Goal: Task Accomplishment & Management: Complete application form

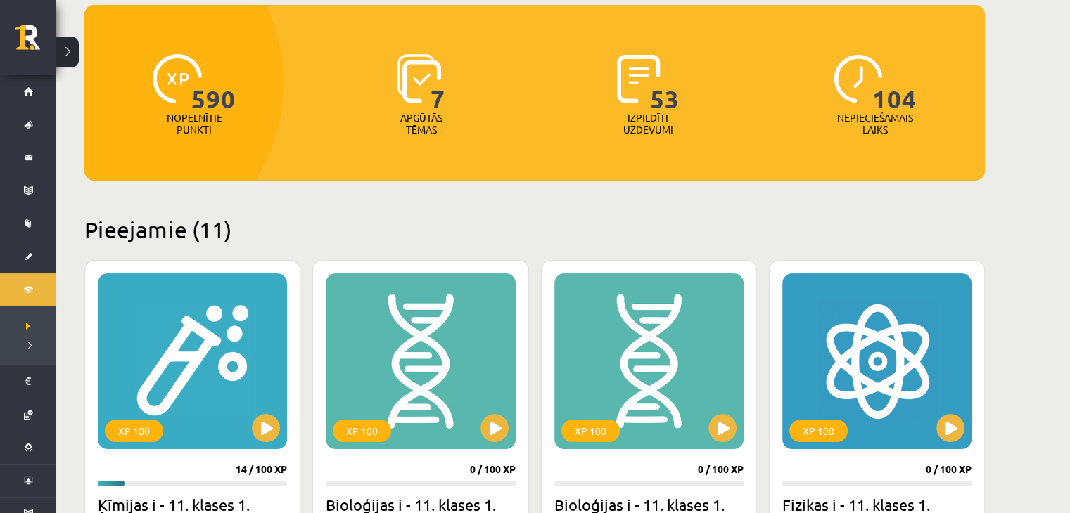
scroll to position [141, 0]
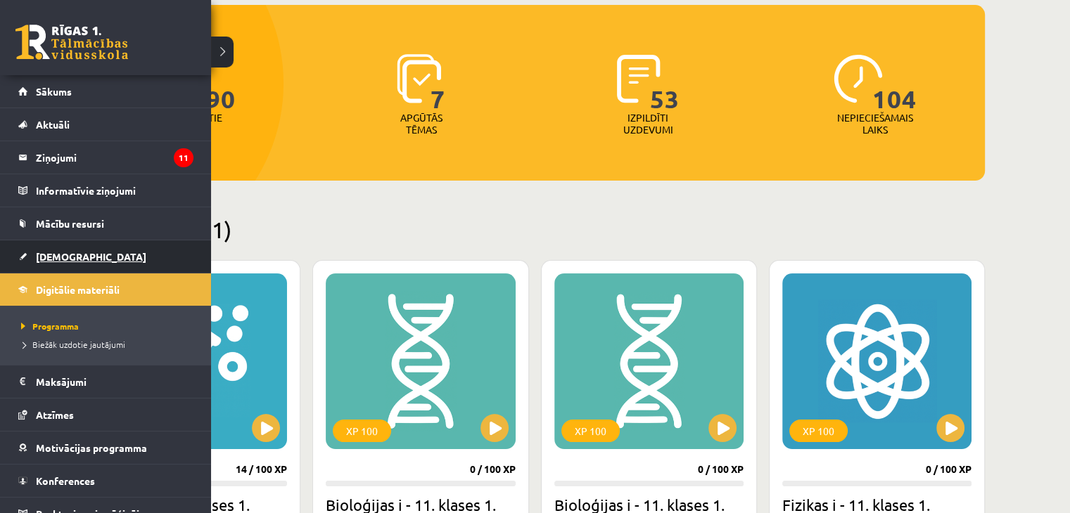
click at [93, 245] on link "[DEMOGRAPHIC_DATA]" at bounding box center [105, 257] width 175 height 32
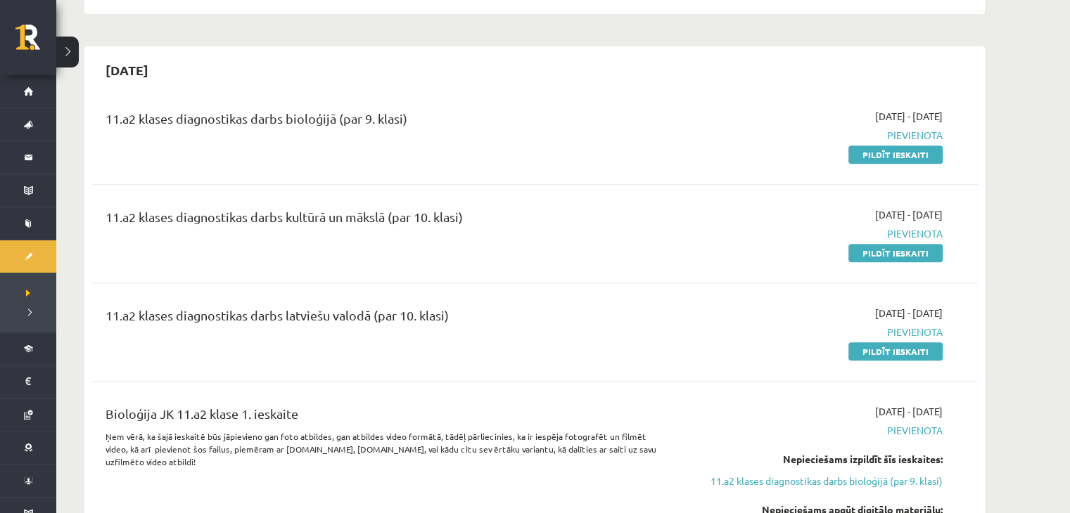
scroll to position [633, 0]
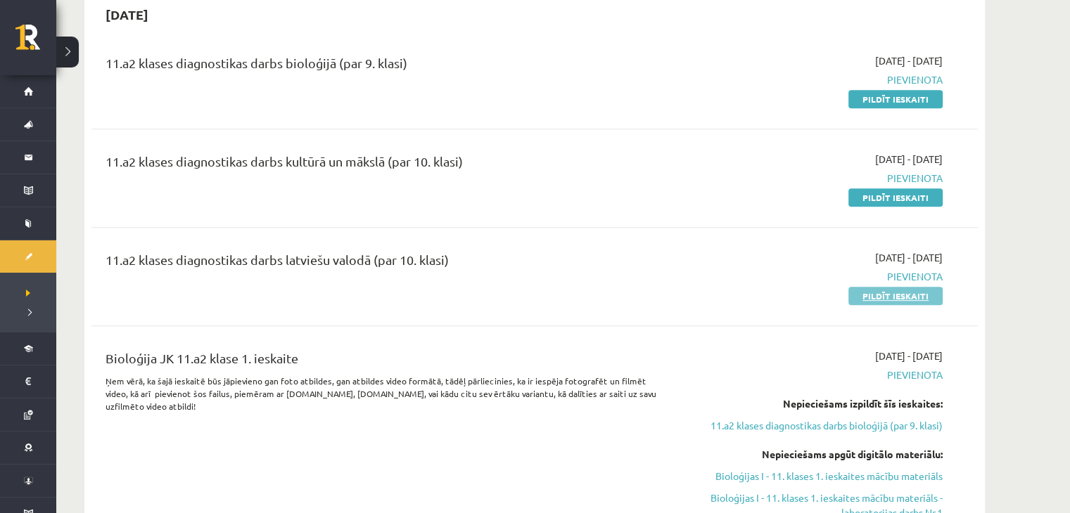
click at [899, 293] on link "Pildīt ieskaiti" at bounding box center [895, 296] width 94 height 18
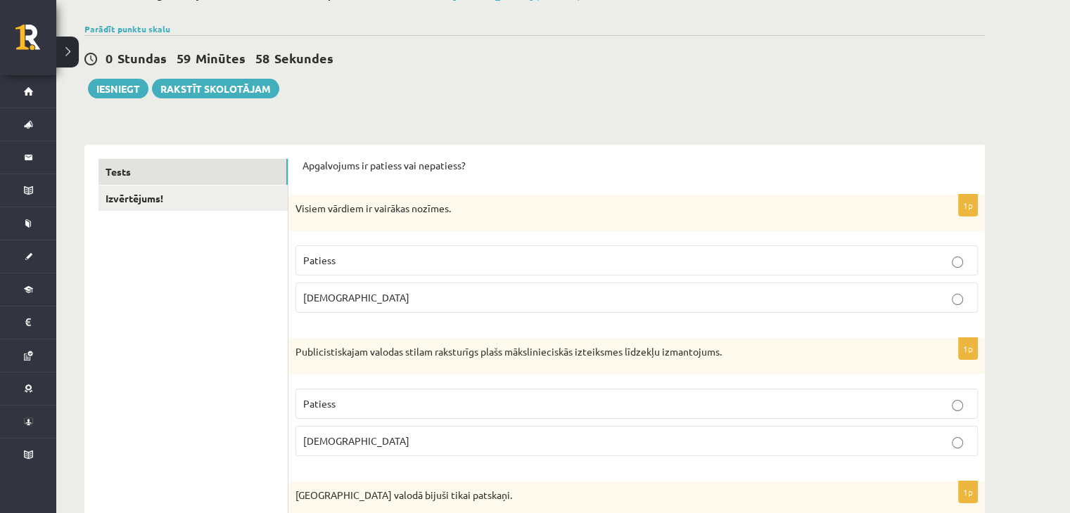
scroll to position [141, 0]
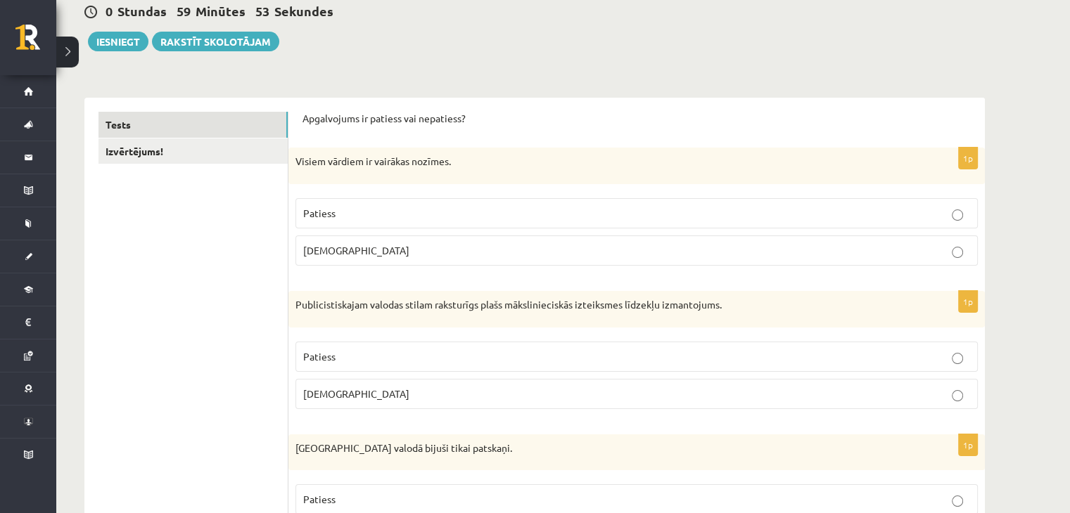
drag, startPoint x: 402, startPoint y: 252, endPoint x: 342, endPoint y: 254, distance: 60.5
click at [342, 254] on p "Aplams" at bounding box center [636, 250] width 667 height 15
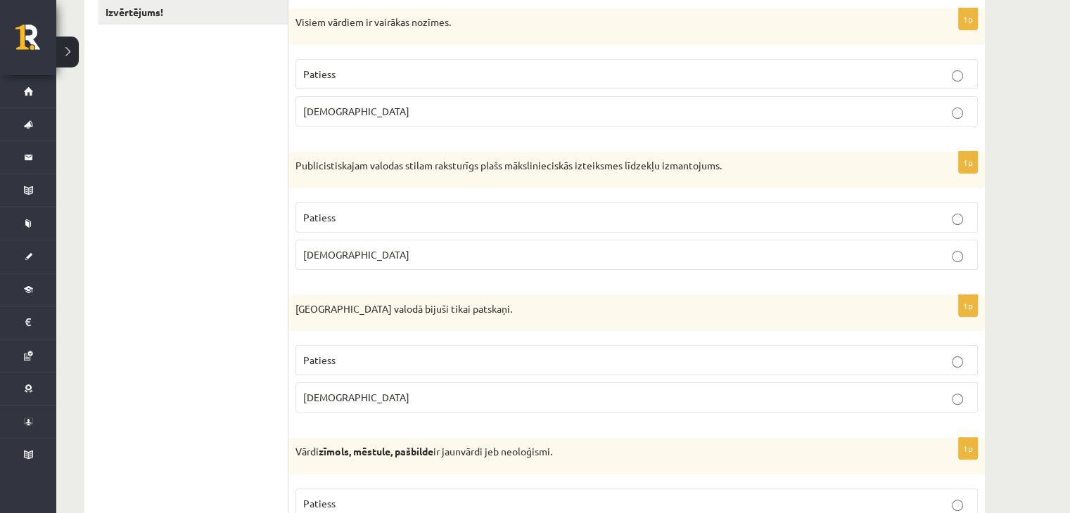
scroll to position [281, 0]
click at [411, 219] on p "Patiess" at bounding box center [636, 216] width 667 height 15
click at [396, 246] on p "Aplams" at bounding box center [636, 253] width 667 height 15
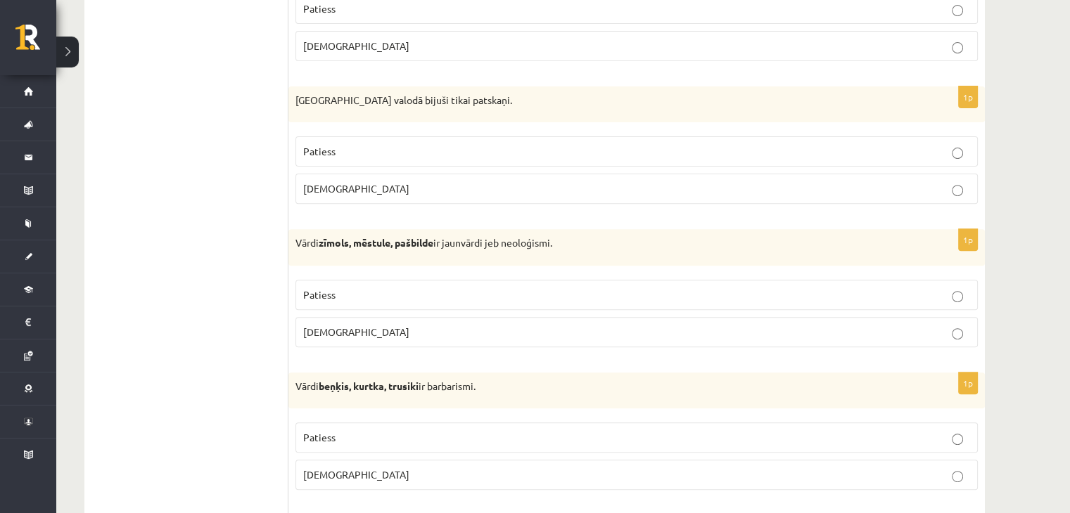
scroll to position [492, 0]
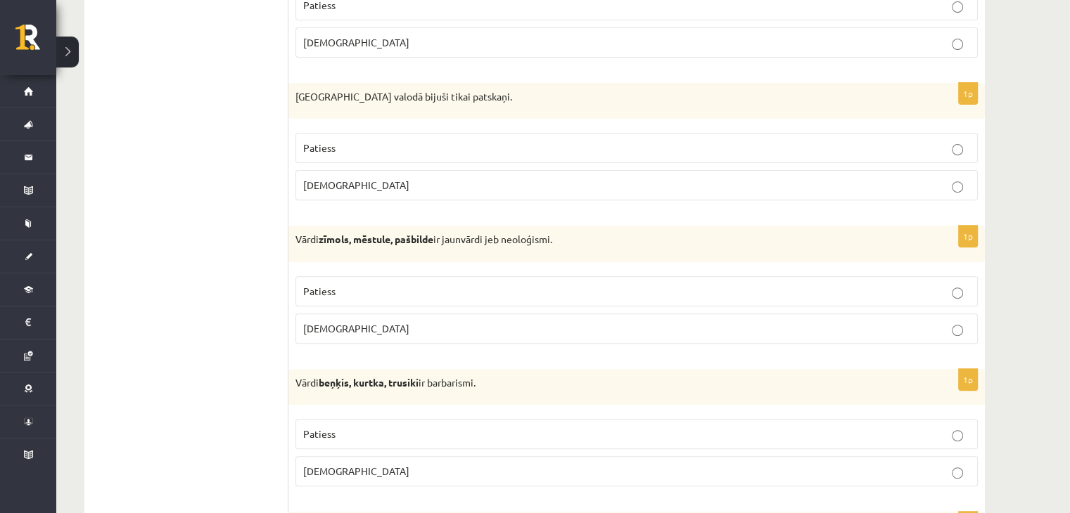
click at [349, 181] on p "Aplams" at bounding box center [636, 185] width 667 height 15
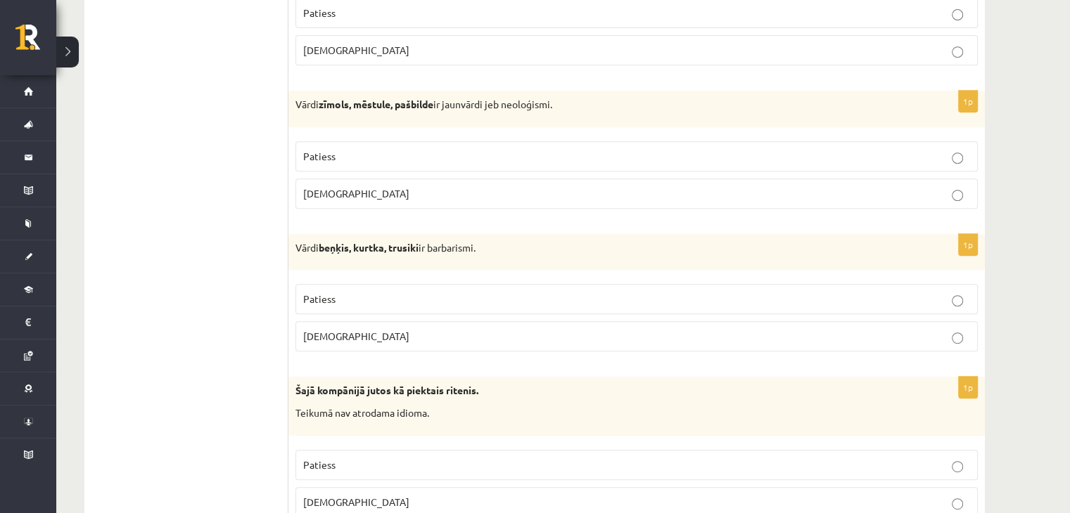
scroll to position [633, 0]
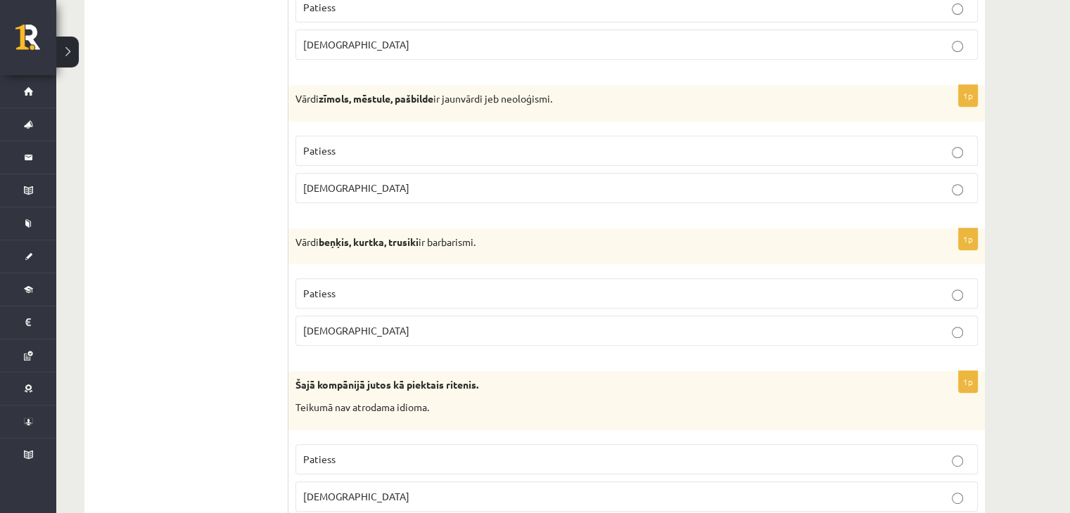
click at [319, 188] on span "Aplams" at bounding box center [356, 187] width 106 height 13
click at [340, 159] on label "Patiess" at bounding box center [636, 151] width 682 height 30
drag, startPoint x: 510, startPoint y: 96, endPoint x: 565, endPoint y: 91, distance: 55.8
click at [565, 92] on p "Vārdi zīmols, mēstule, pašbilde ir jaunvārdi jeb neoloģismi." at bounding box center [601, 99] width 612 height 14
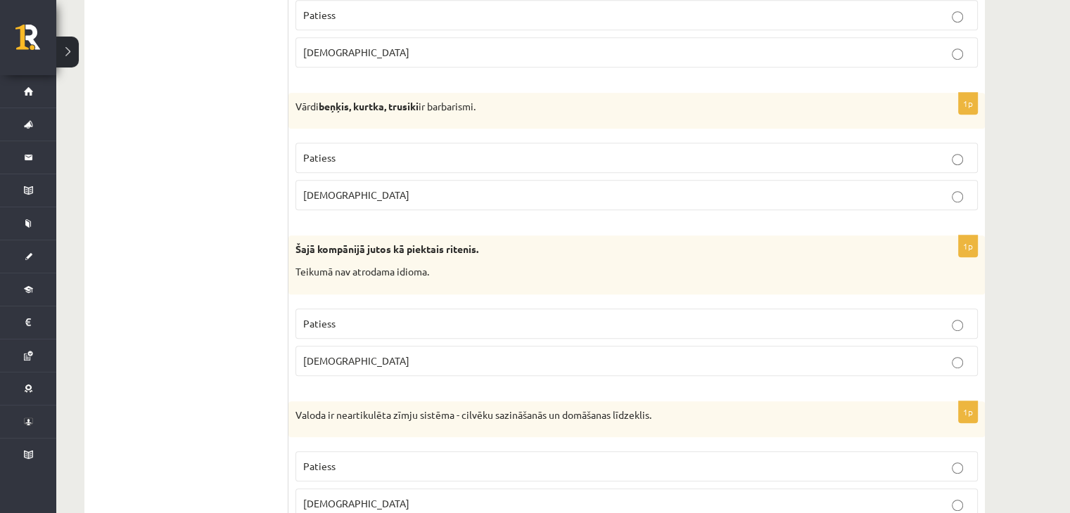
scroll to position [774, 0]
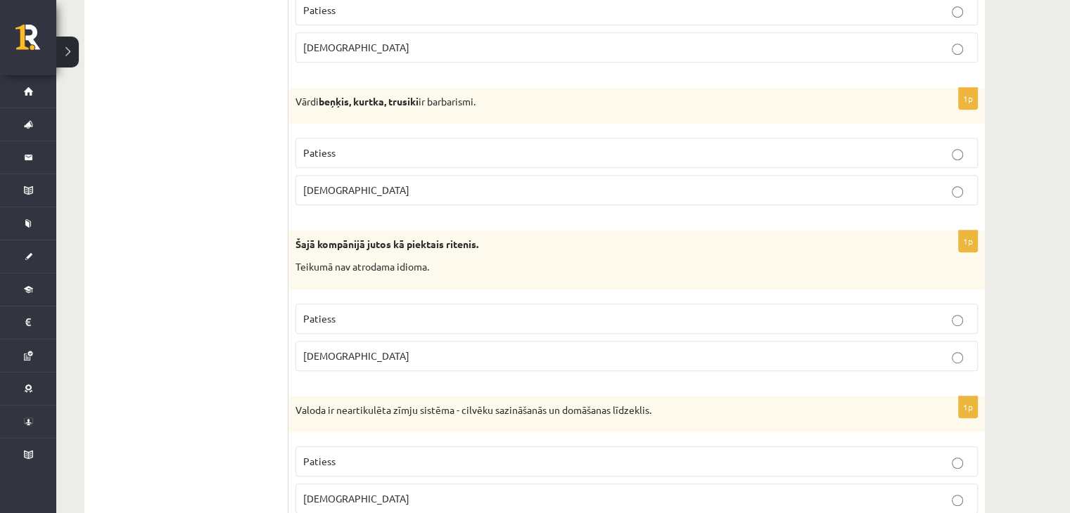
click at [338, 151] on p "Patiess" at bounding box center [636, 153] width 667 height 15
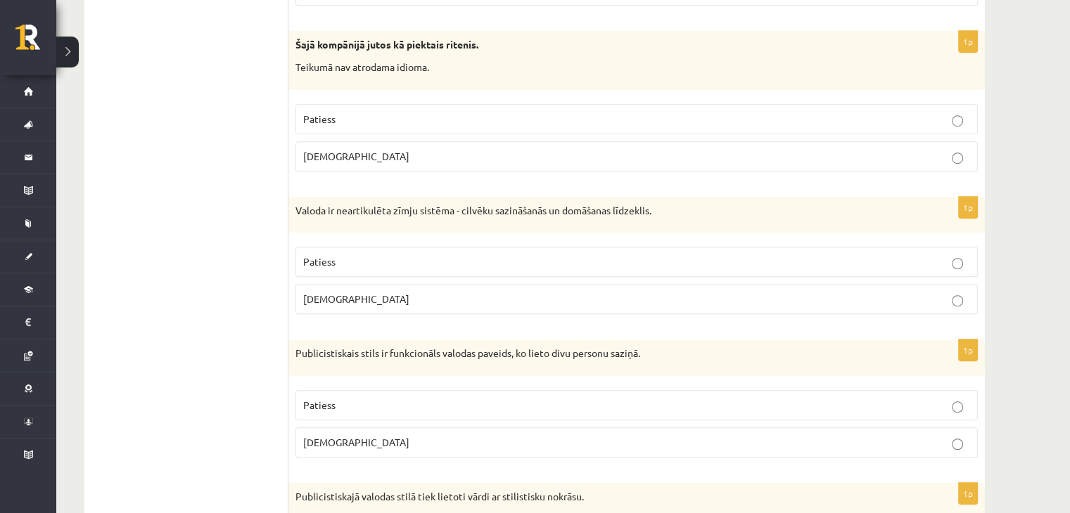
scroll to position [985, 0]
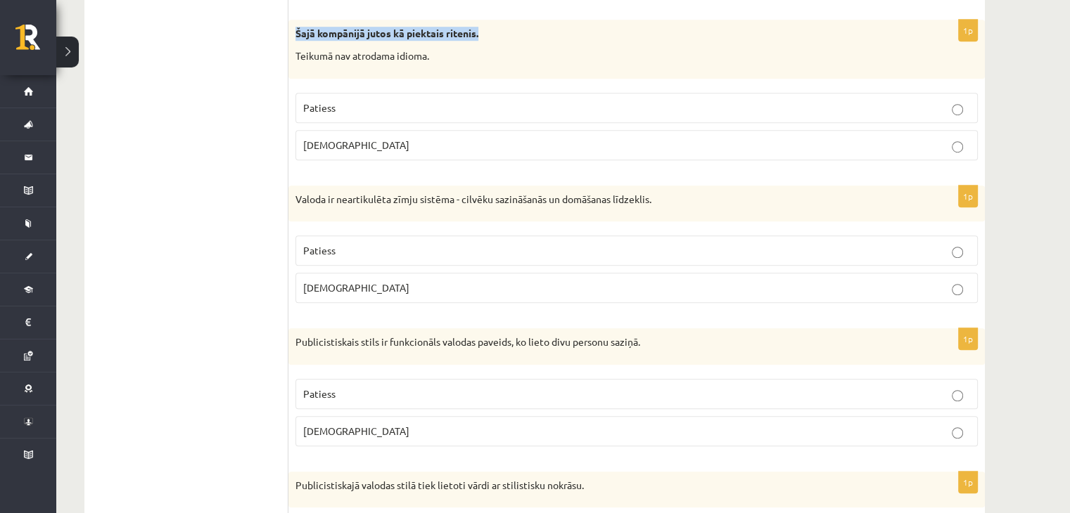
drag, startPoint x: 294, startPoint y: 25, endPoint x: 499, endPoint y: 34, distance: 205.6
click at [498, 34] on div "Šajā kompānijā jutos kā piektais ritenis. Teikumā nav atrodama idioma." at bounding box center [636, 49] width 696 height 58
click at [368, 114] on label "Patiess" at bounding box center [636, 108] width 682 height 30
drag, startPoint x: 399, startPoint y: 53, endPoint x: 430, endPoint y: 58, distance: 32.1
click at [430, 58] on p "Teikumā nav atrodama idioma." at bounding box center [601, 56] width 612 height 14
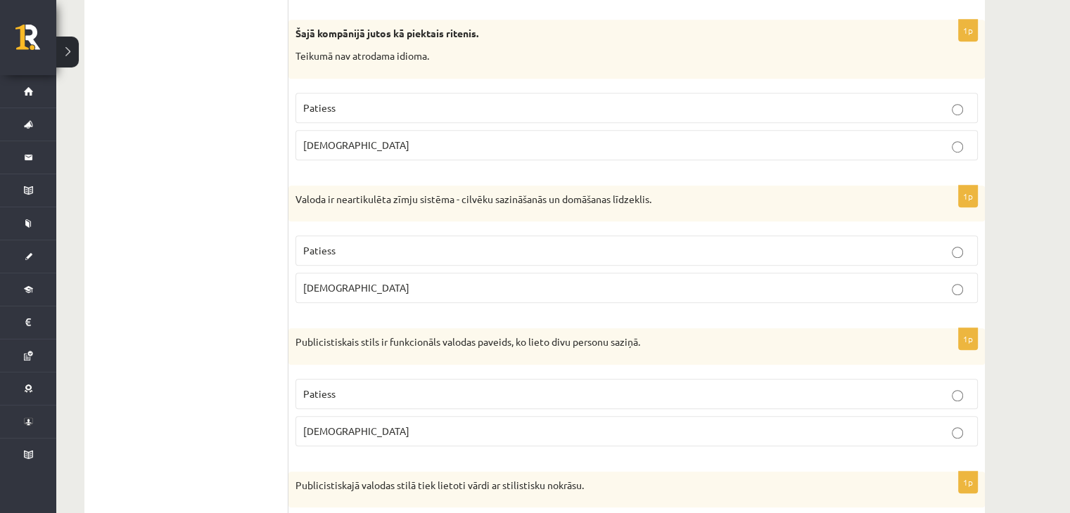
click at [439, 141] on p "Aplams" at bounding box center [636, 145] width 667 height 15
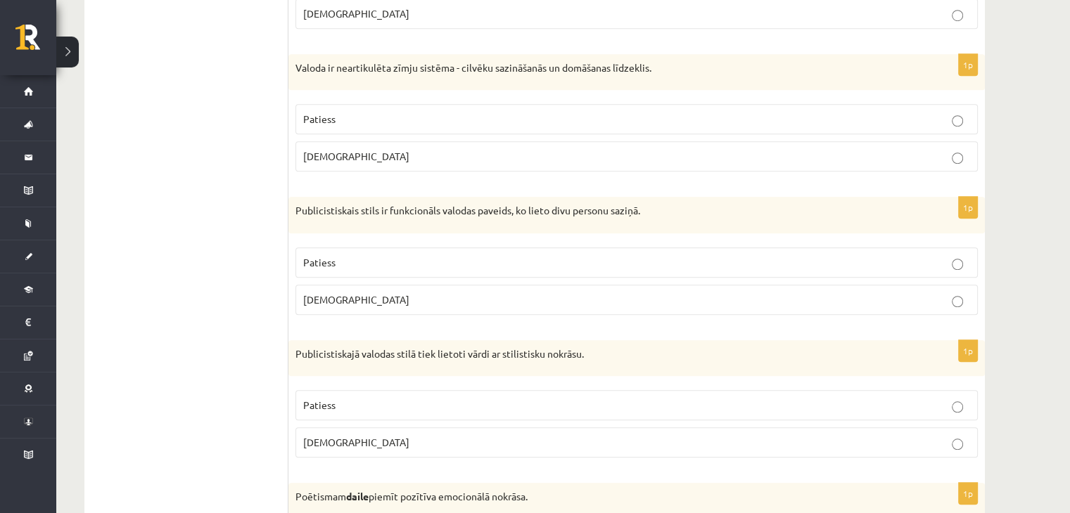
scroll to position [1125, 0]
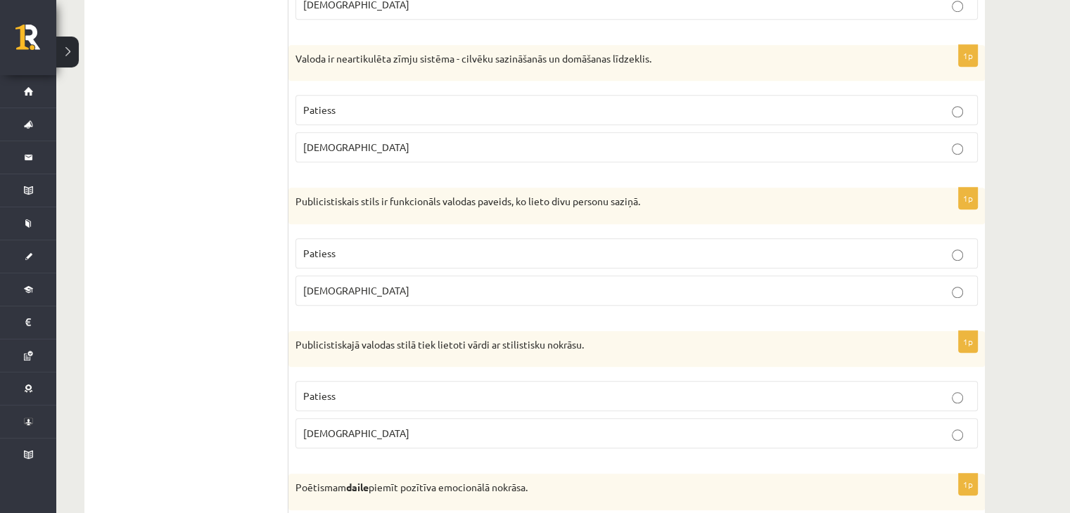
click at [362, 140] on p "Aplams" at bounding box center [636, 147] width 667 height 15
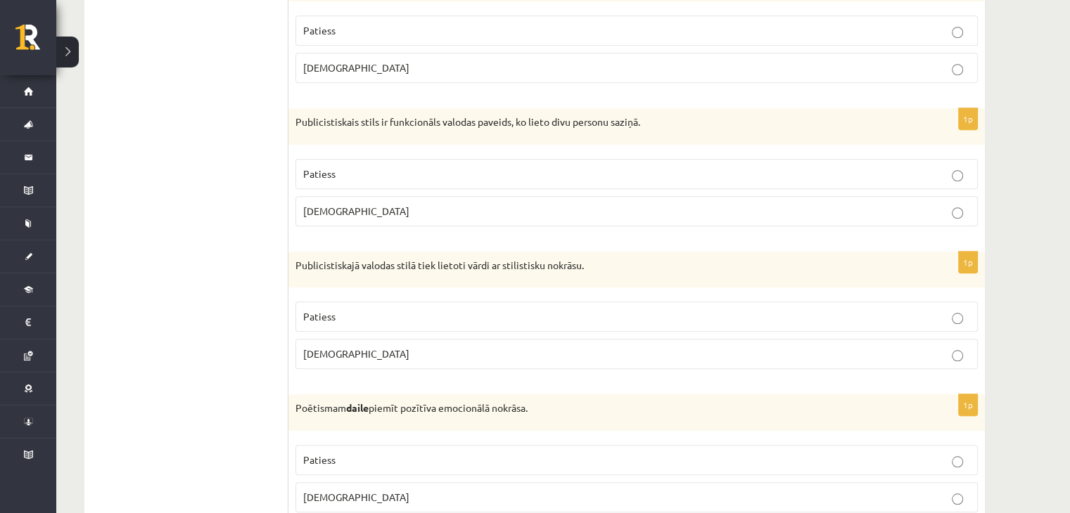
scroll to position [1266, 0]
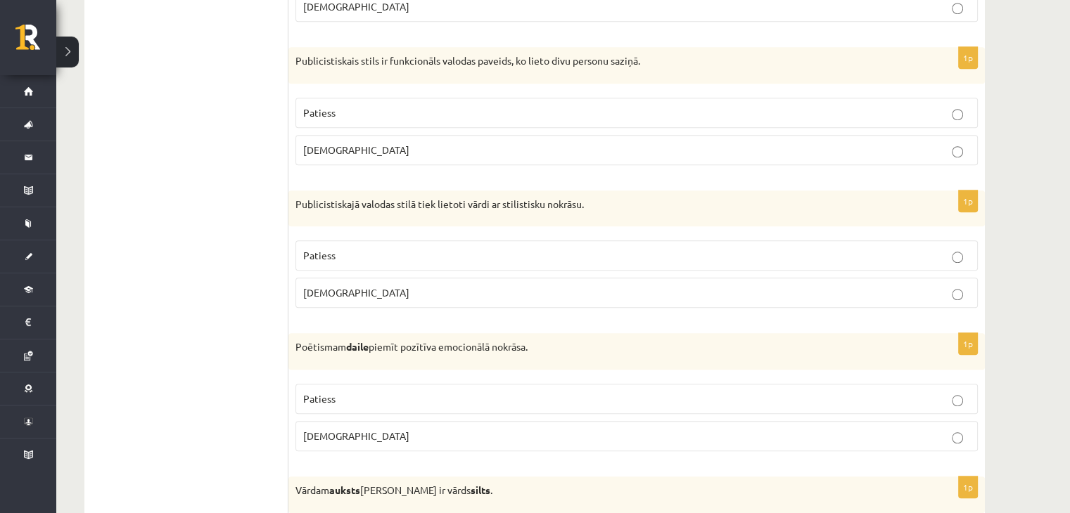
click at [330, 153] on label "Aplams" at bounding box center [636, 150] width 682 height 30
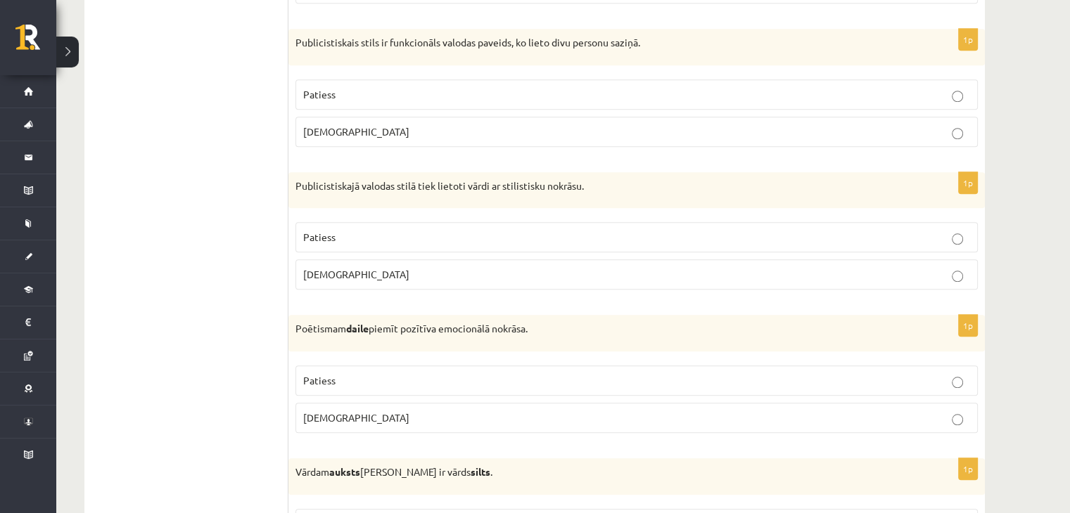
scroll to position [1336, 0]
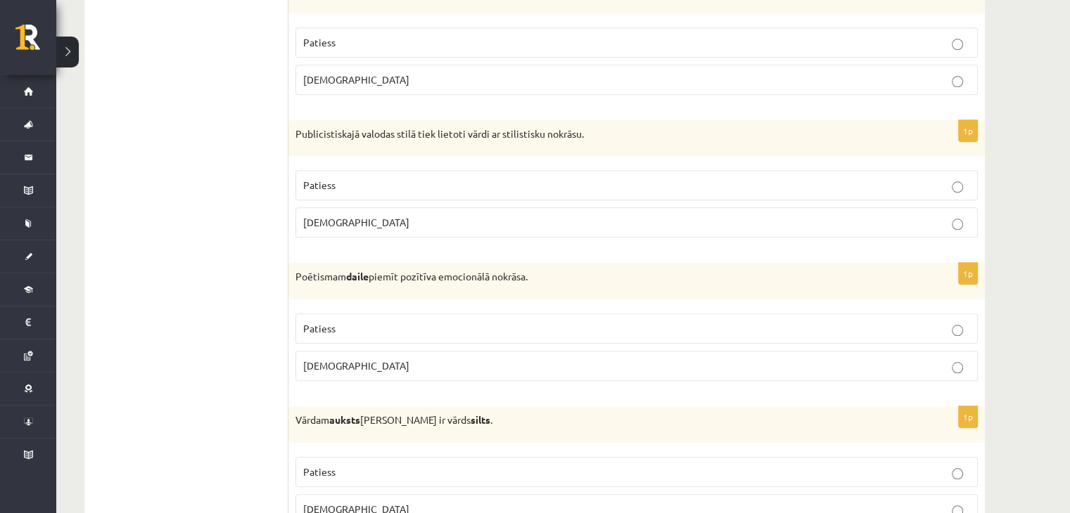
click at [314, 184] on span "Patiess" at bounding box center [319, 185] width 32 height 13
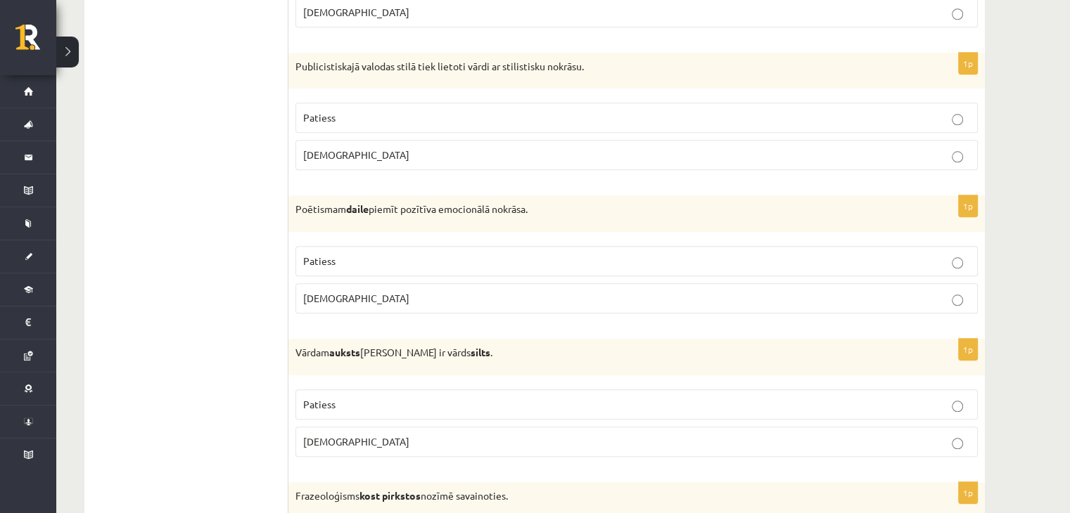
scroll to position [1407, 0]
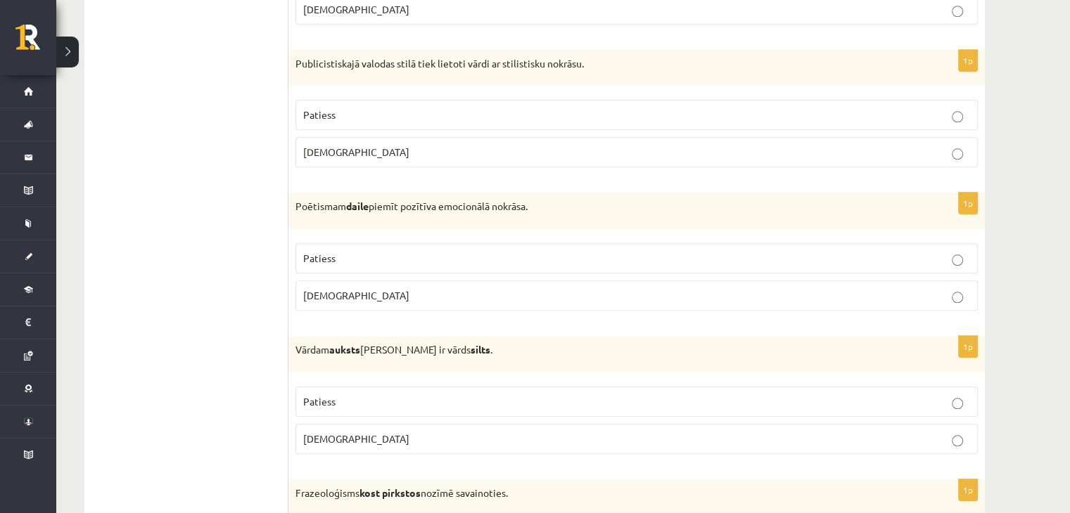
click at [300, 250] on label "Patiess" at bounding box center [636, 258] width 682 height 30
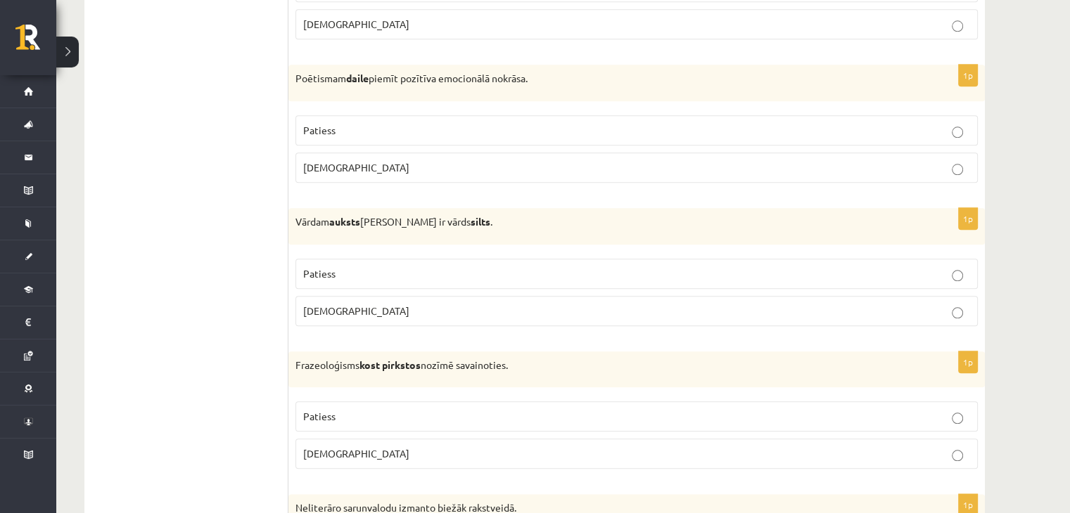
scroll to position [1547, 0]
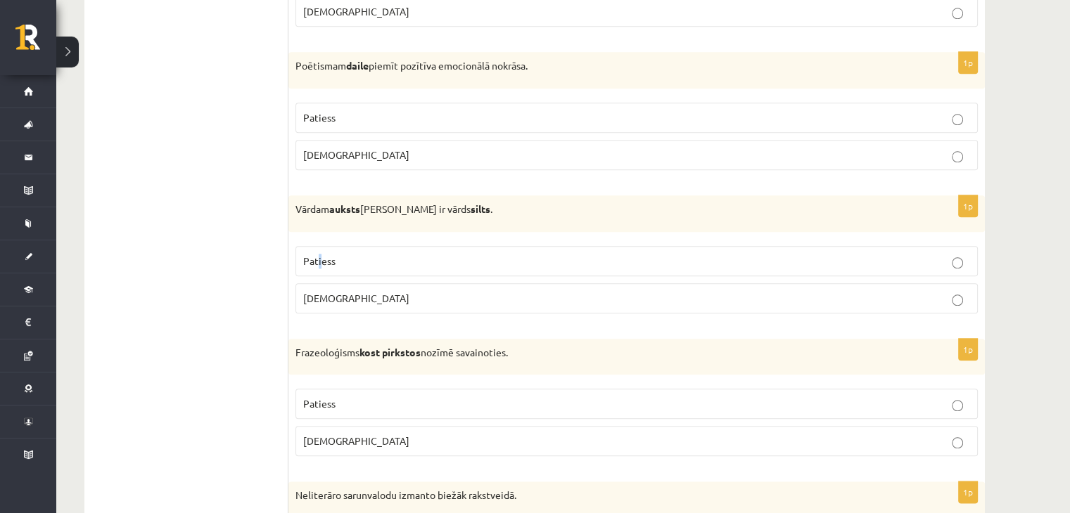
click at [320, 255] on span "Patiess" at bounding box center [319, 261] width 32 height 13
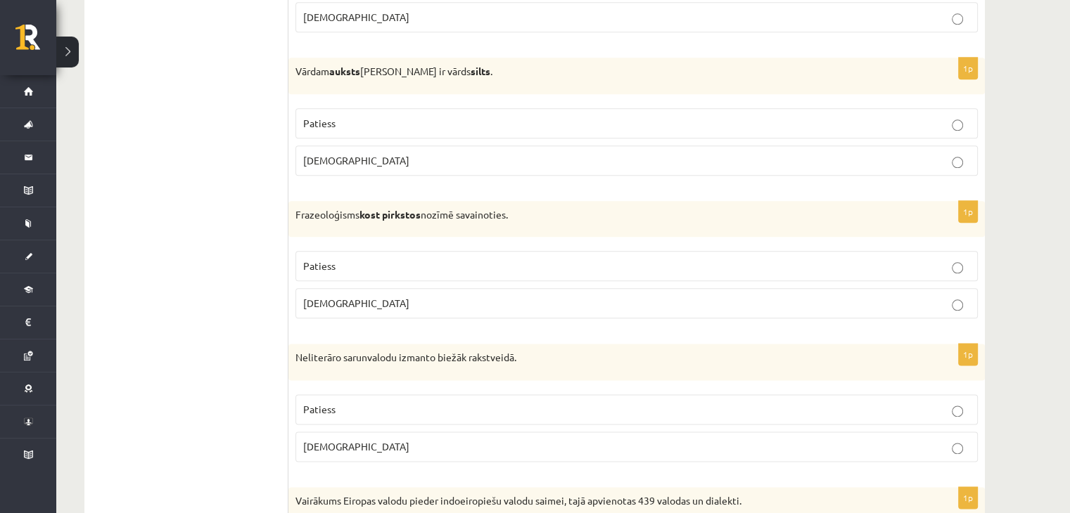
scroll to position [1688, 0]
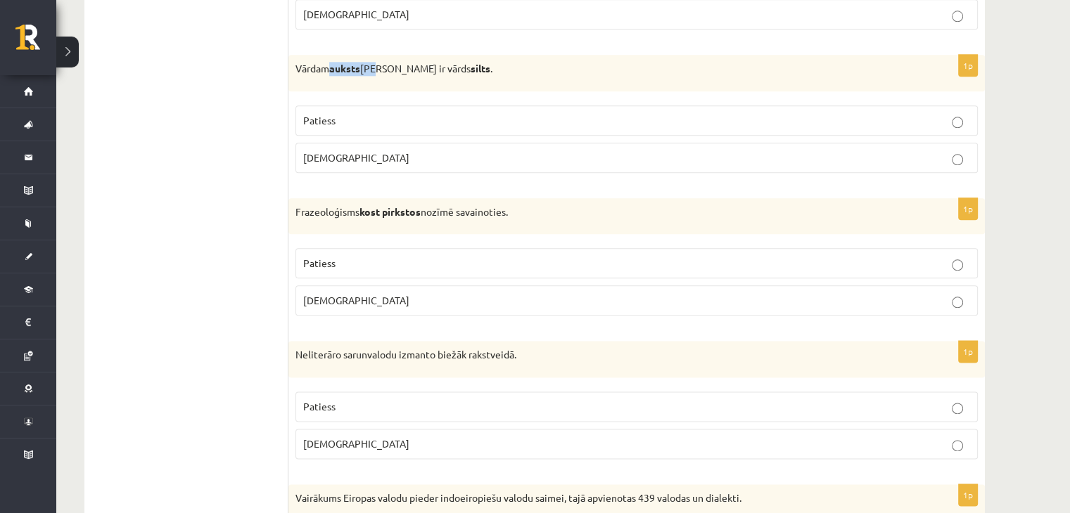
drag, startPoint x: 335, startPoint y: 63, endPoint x: 383, endPoint y: 66, distance: 47.9
click at [383, 66] on p "Vārdam auksts antonīms ir vārds silts ." at bounding box center [601, 69] width 612 height 14
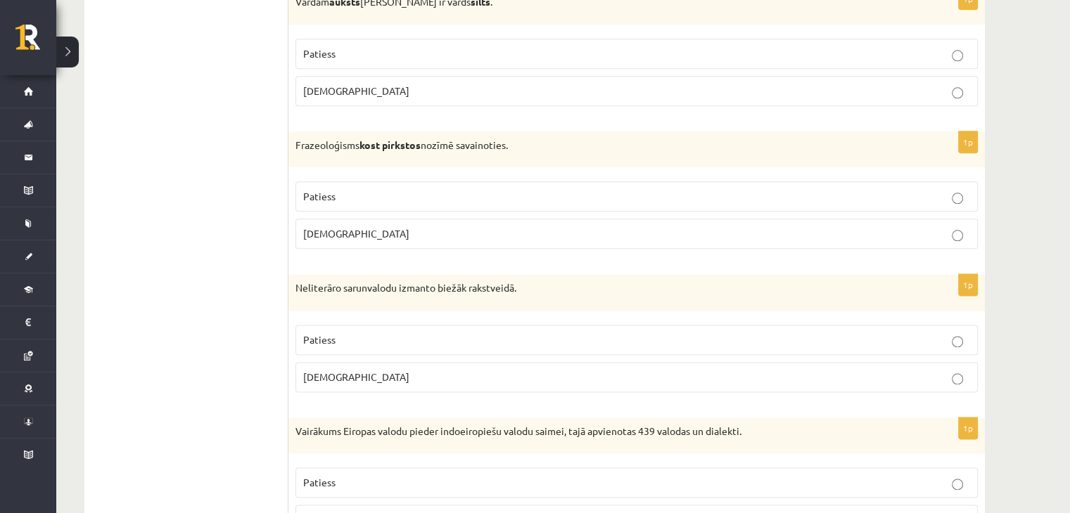
scroll to position [1758, 0]
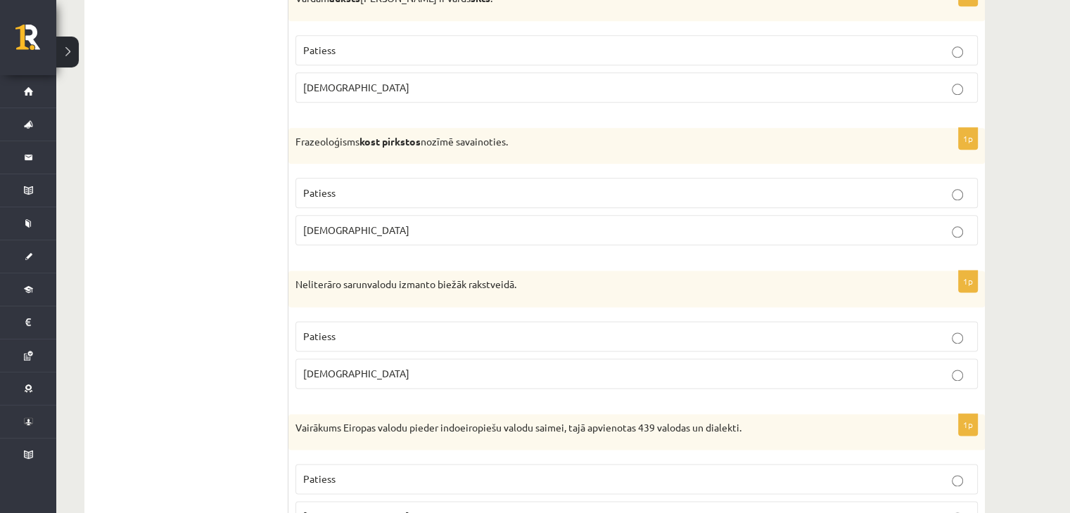
click at [353, 224] on p "Aplams" at bounding box center [636, 230] width 667 height 15
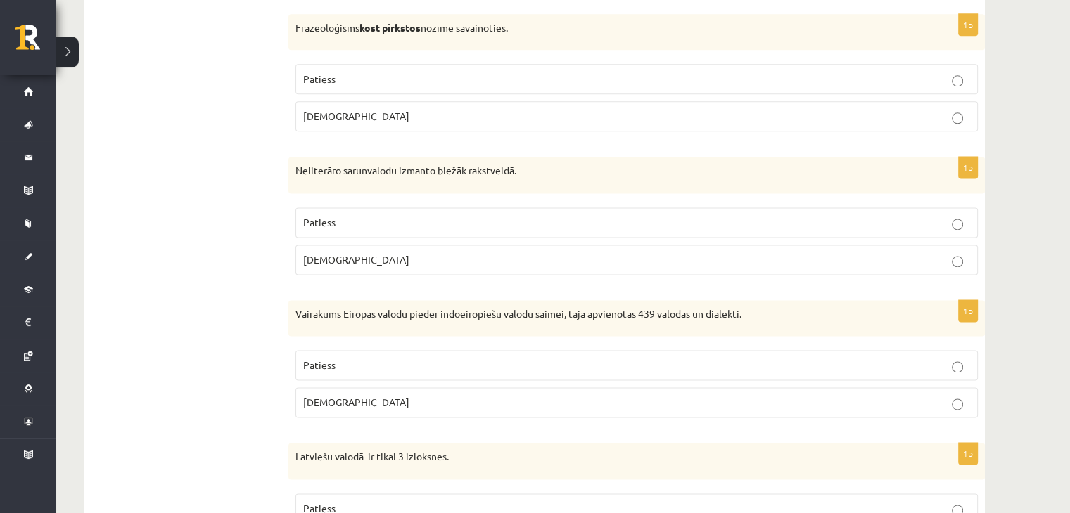
scroll to position [1899, 0]
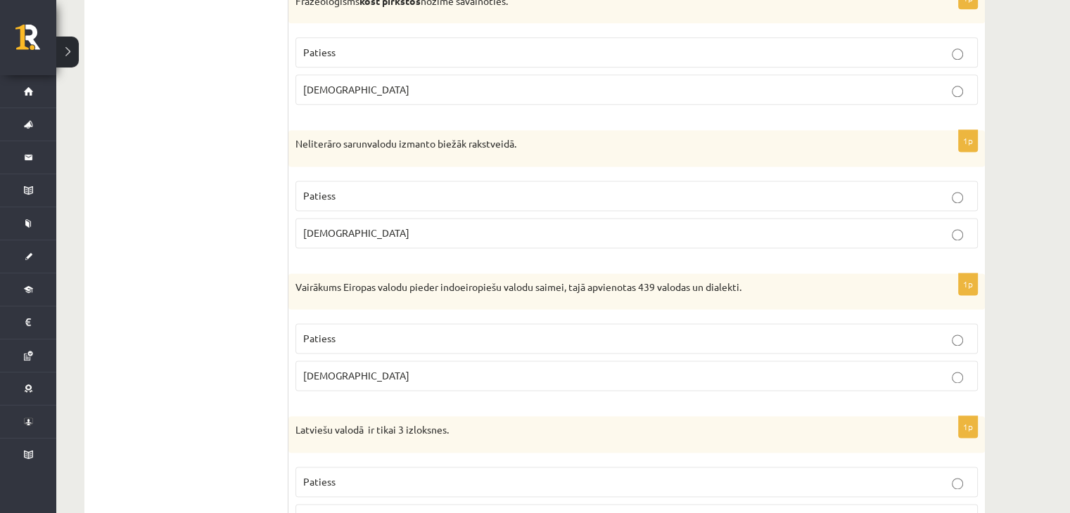
click at [305, 227] on span "Aplams" at bounding box center [356, 232] width 106 height 13
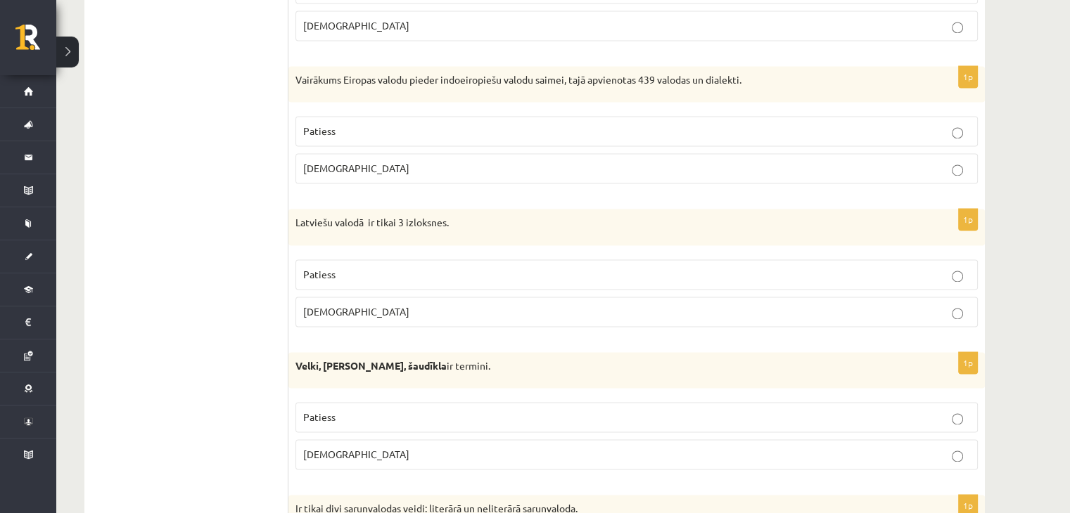
scroll to position [2110, 0]
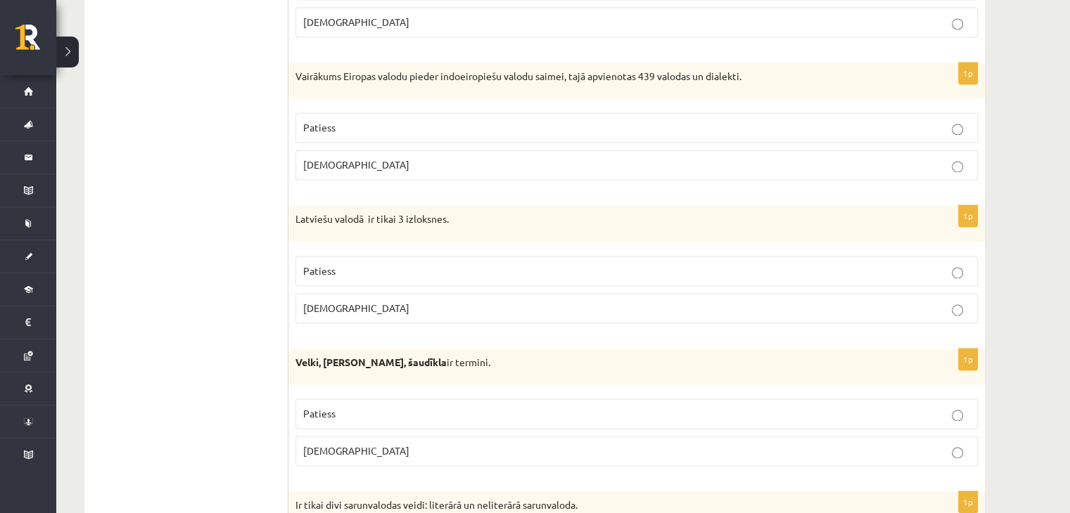
click at [324, 127] on p "Patiess" at bounding box center [636, 127] width 667 height 15
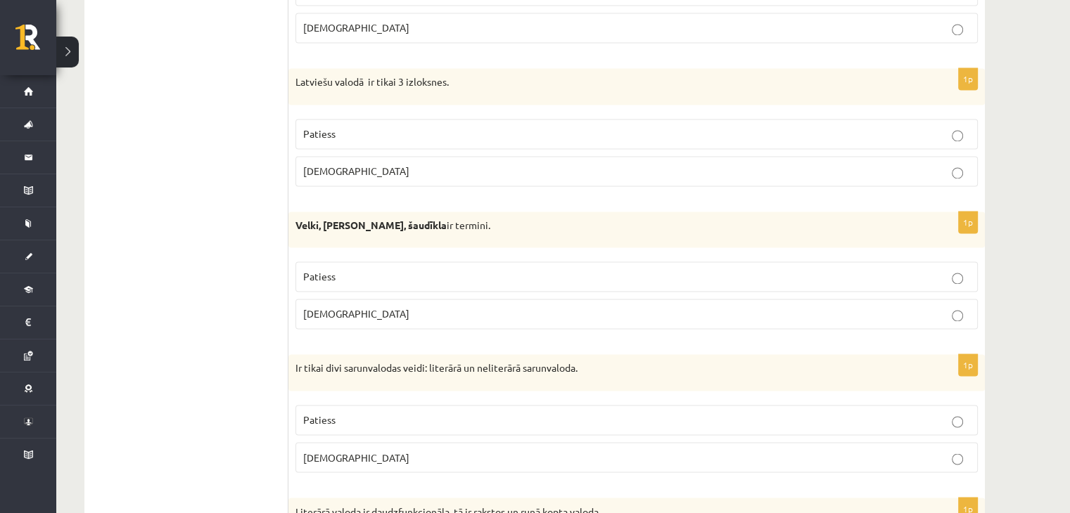
scroll to position [2251, 0]
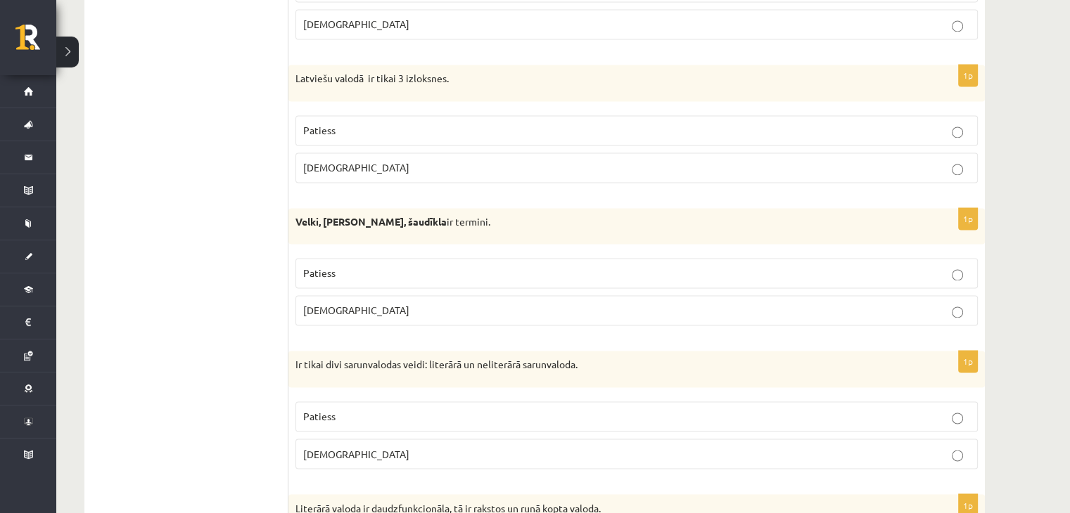
click at [328, 165] on p "Aplams" at bounding box center [636, 167] width 667 height 15
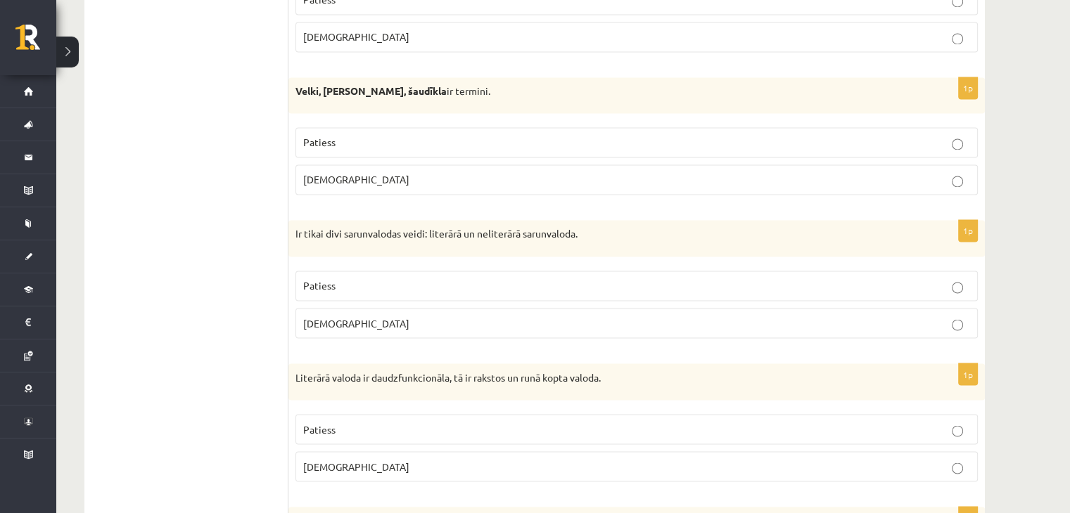
scroll to position [2391, 0]
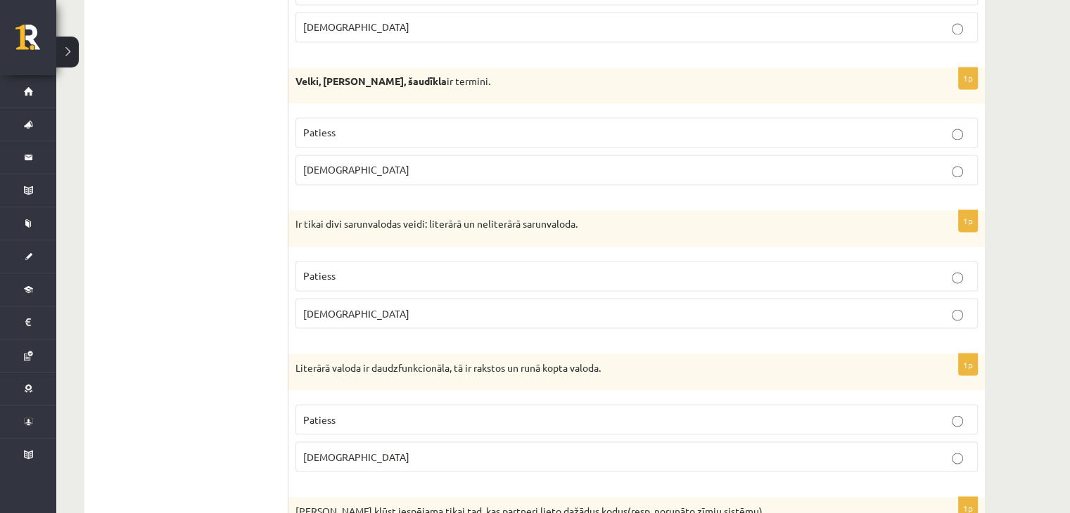
click at [326, 163] on span "Aplams" at bounding box center [356, 169] width 106 height 13
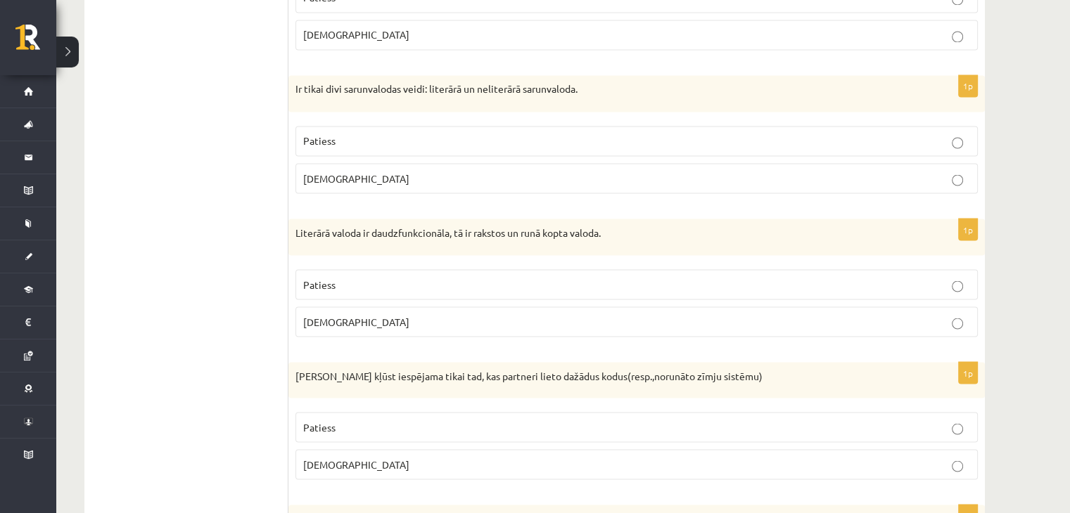
scroll to position [2532, 0]
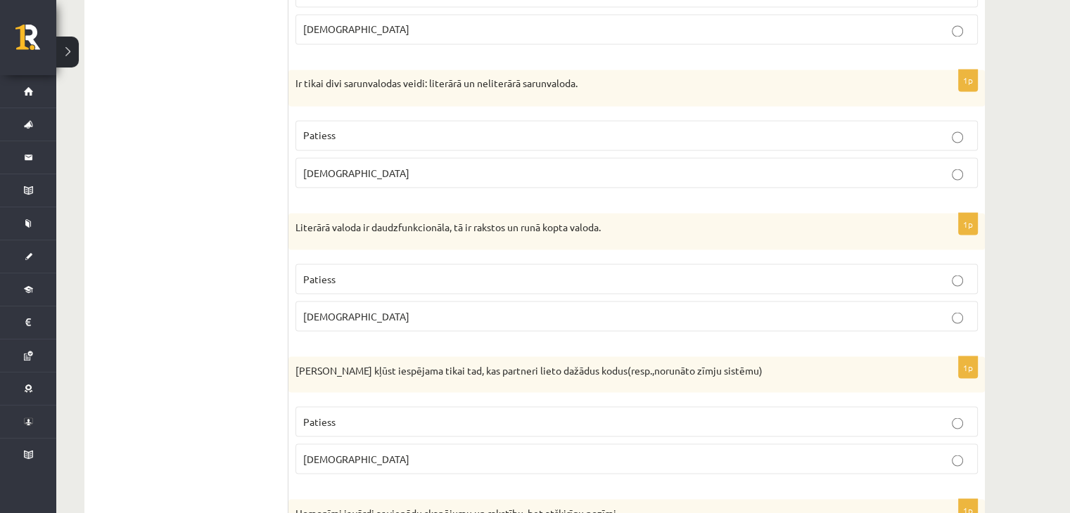
click at [338, 165] on p "Aplams" at bounding box center [636, 172] width 667 height 15
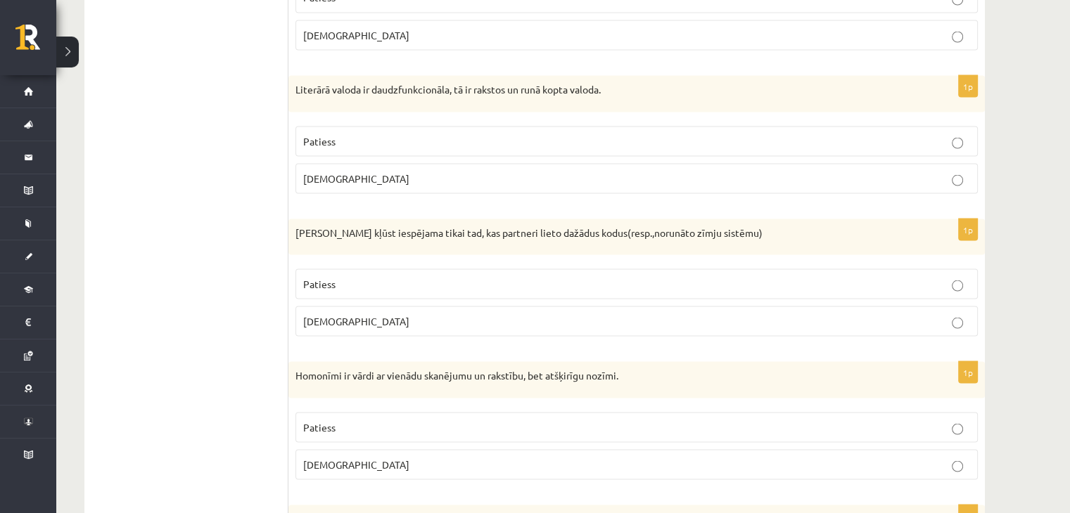
scroll to position [2673, 0]
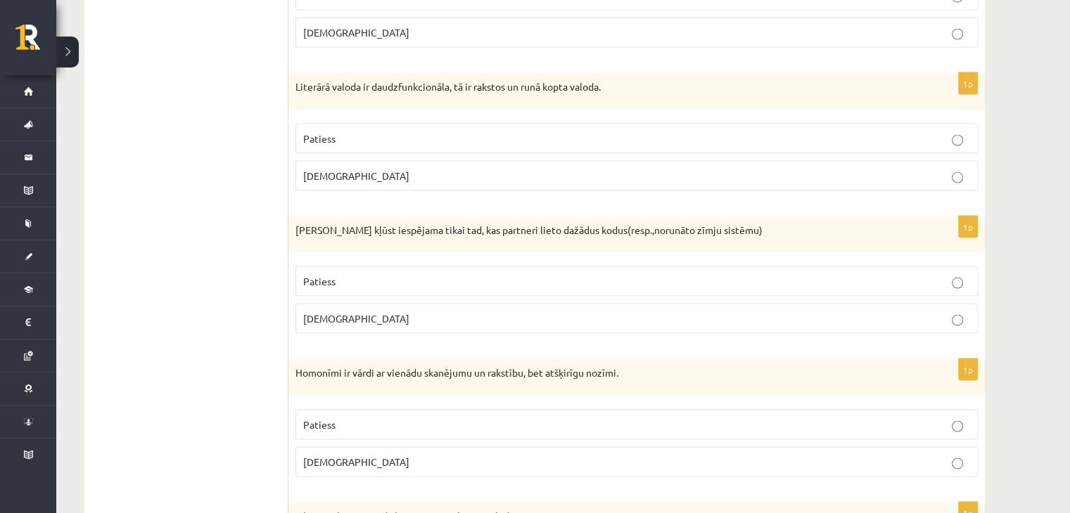
click at [329, 132] on span "Patiess" at bounding box center [319, 138] width 32 height 13
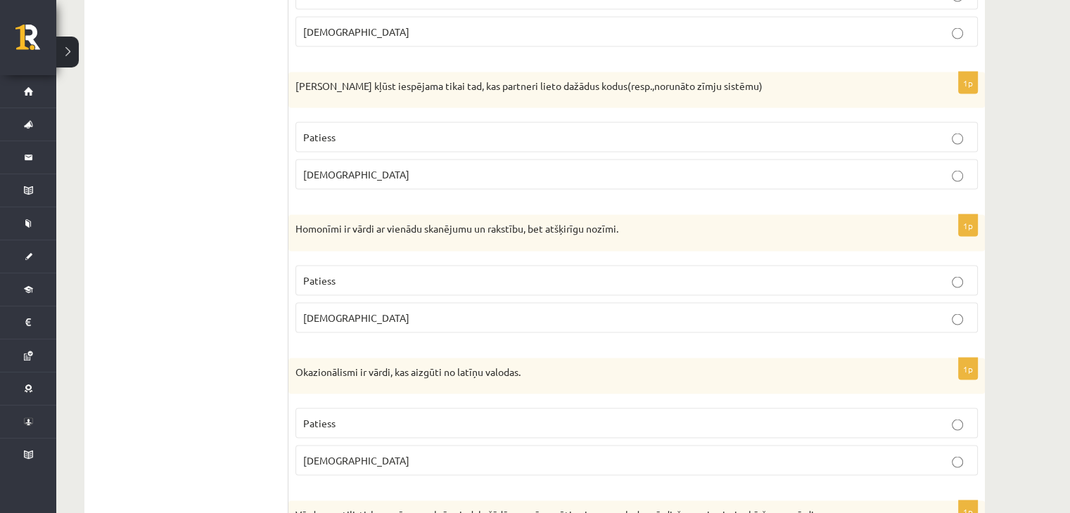
scroll to position [2813, 0]
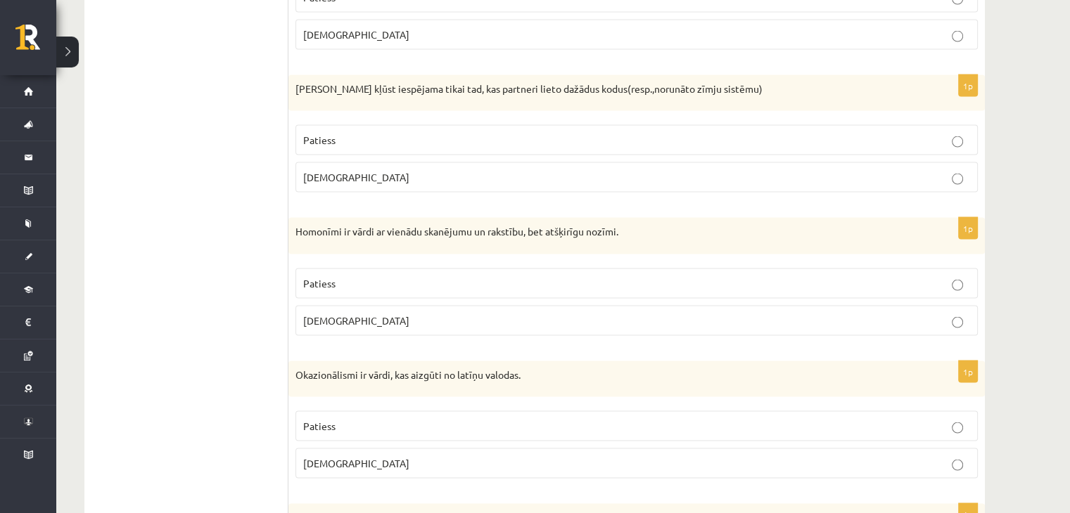
click at [329, 175] on label "Aplams" at bounding box center [636, 177] width 682 height 30
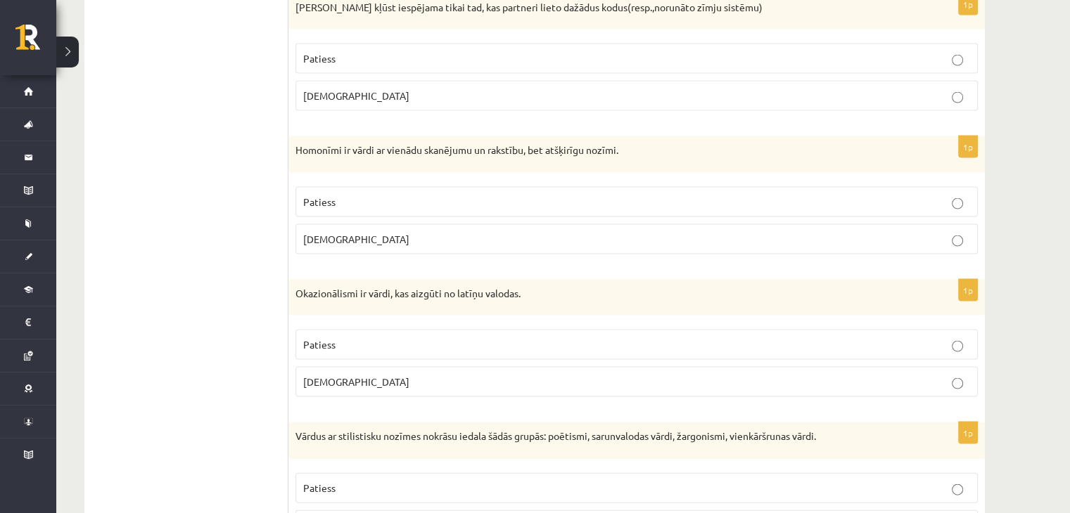
scroll to position [2954, 0]
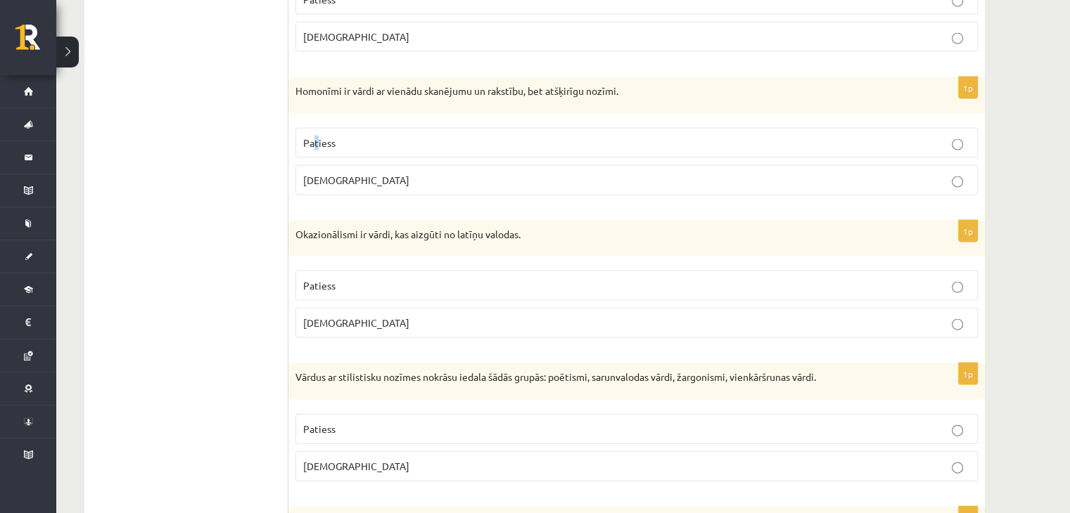
click at [316, 136] on span "Patiess" at bounding box center [319, 142] width 32 height 13
click at [340, 136] on p "Patiess" at bounding box center [636, 143] width 667 height 15
drag, startPoint x: 295, startPoint y: 82, endPoint x: 343, endPoint y: 84, distance: 47.2
click at [343, 84] on p "Homonīmi ir vārdi ar vienādu skanējumu un rakstību, bet atšķirīgu nozīmi." at bounding box center [601, 91] width 612 height 14
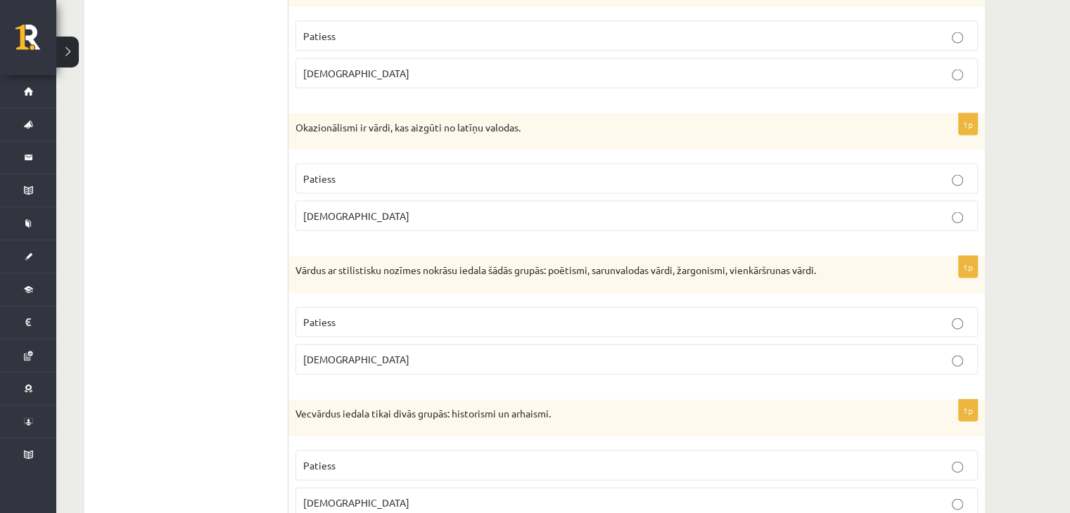
scroll to position [3095, 0]
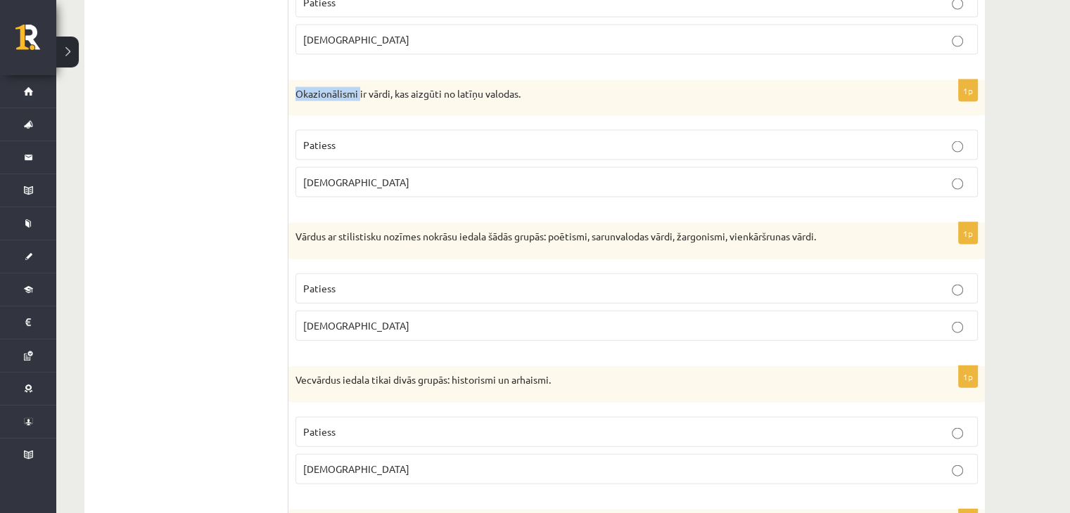
drag, startPoint x: 298, startPoint y: 79, endPoint x: 360, endPoint y: 90, distance: 63.5
click at [360, 90] on div "Okazionālismi ir vārdi, kas aizgūti no latīņu valodas." at bounding box center [636, 98] width 696 height 37
click at [361, 175] on p "Aplams" at bounding box center [636, 182] width 667 height 15
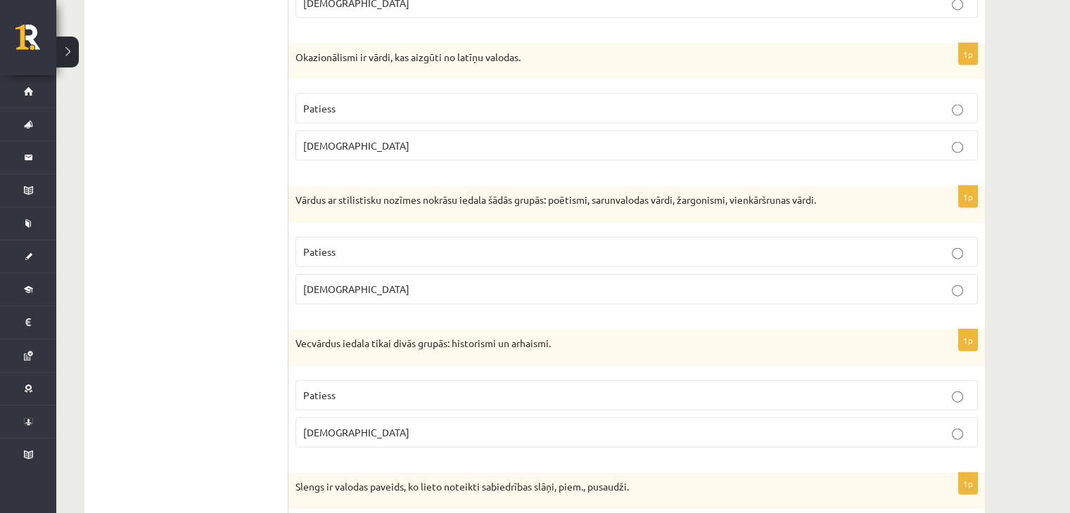
scroll to position [3235, 0]
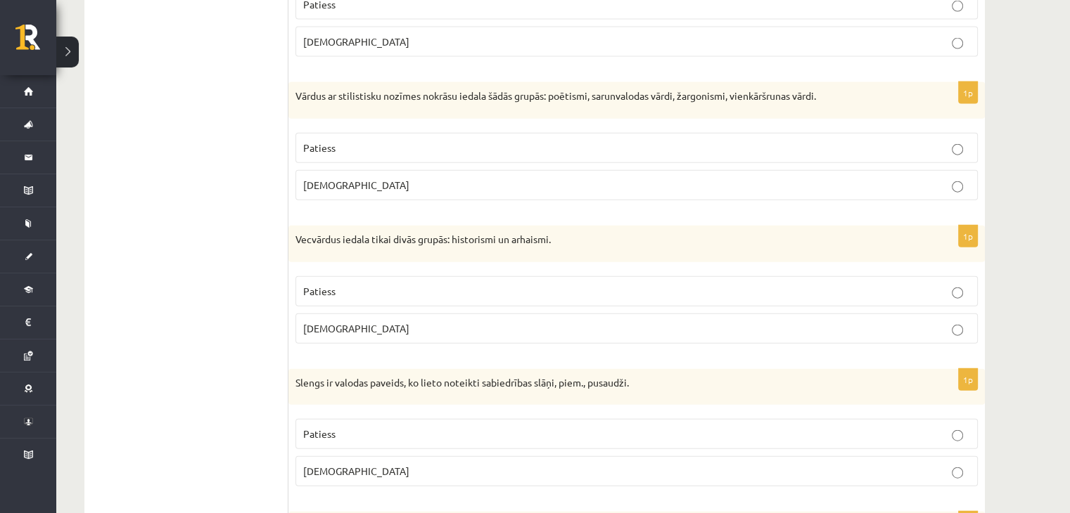
drag, startPoint x: 403, startPoint y: 145, endPoint x: 362, endPoint y: 120, distance: 48.6
click at [400, 103] on div "1p Vārdus ar stilistisku nozīmes nokrāsu iedala šādās grupās: poētismi, sarunva…" at bounding box center [636, 146] width 696 height 129
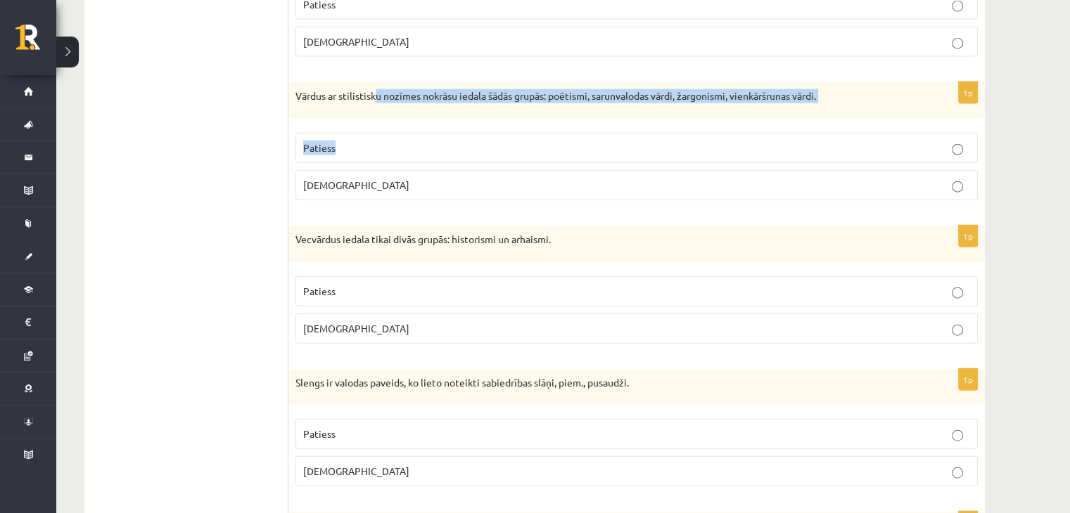
drag, startPoint x: 362, startPoint y: 120, endPoint x: 385, endPoint y: 136, distance: 28.7
click at [372, 124] on div "1p Vārdus ar stilistisku nozīmes nokrāsu iedala šādās grupās: poētismi, sarunva…" at bounding box center [636, 146] width 696 height 129
drag, startPoint x: 358, startPoint y: 167, endPoint x: 374, endPoint y: 134, distance: 36.8
click at [371, 130] on fieldset "Patiess Aplams" at bounding box center [636, 165] width 682 height 79
click at [374, 178] on p "Aplams" at bounding box center [636, 185] width 667 height 15
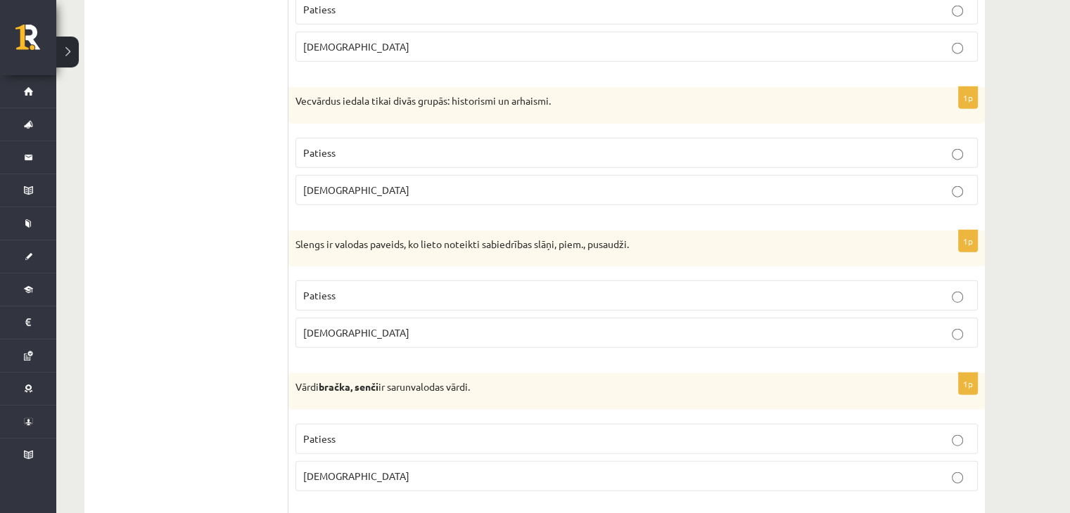
scroll to position [3376, 0]
drag, startPoint x: 293, startPoint y: 86, endPoint x: 338, endPoint y: 96, distance: 46.9
click at [338, 96] on div "Vecvārdus iedala tikai divās grupās: historismi un arhaismi." at bounding box center [636, 103] width 696 height 37
click at [349, 181] on p "Aplams" at bounding box center [636, 188] width 667 height 15
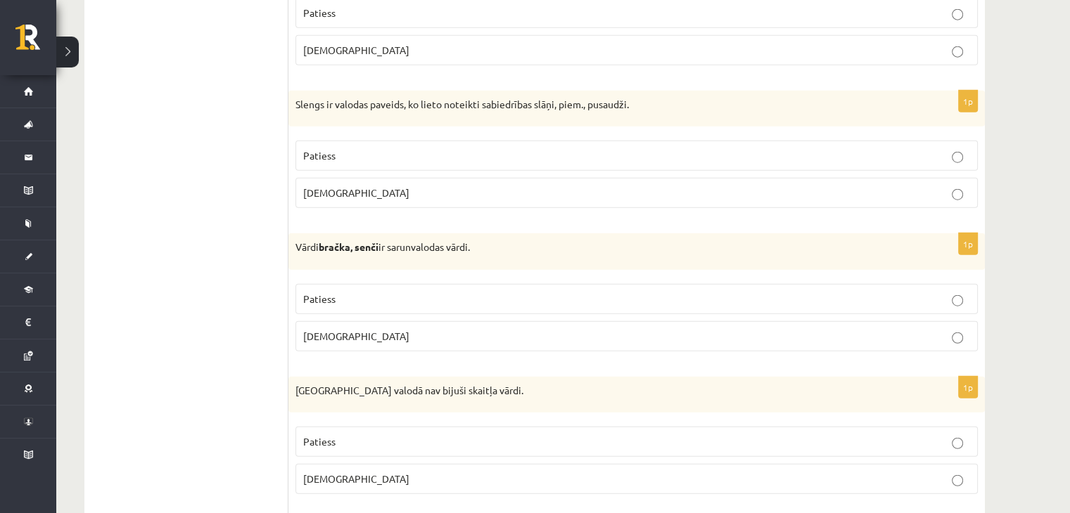
scroll to position [3517, 0]
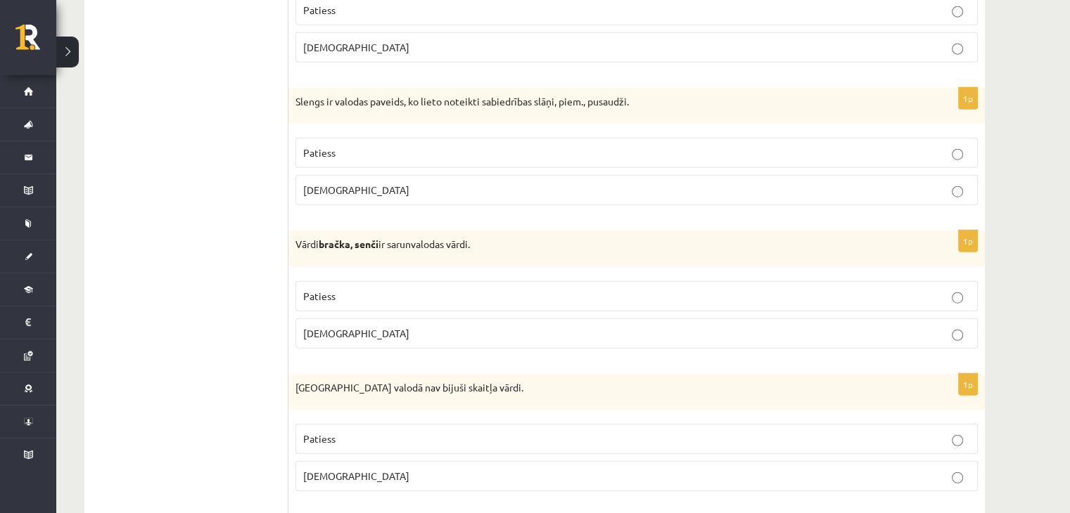
click at [329, 146] on p "Patiess" at bounding box center [636, 153] width 667 height 15
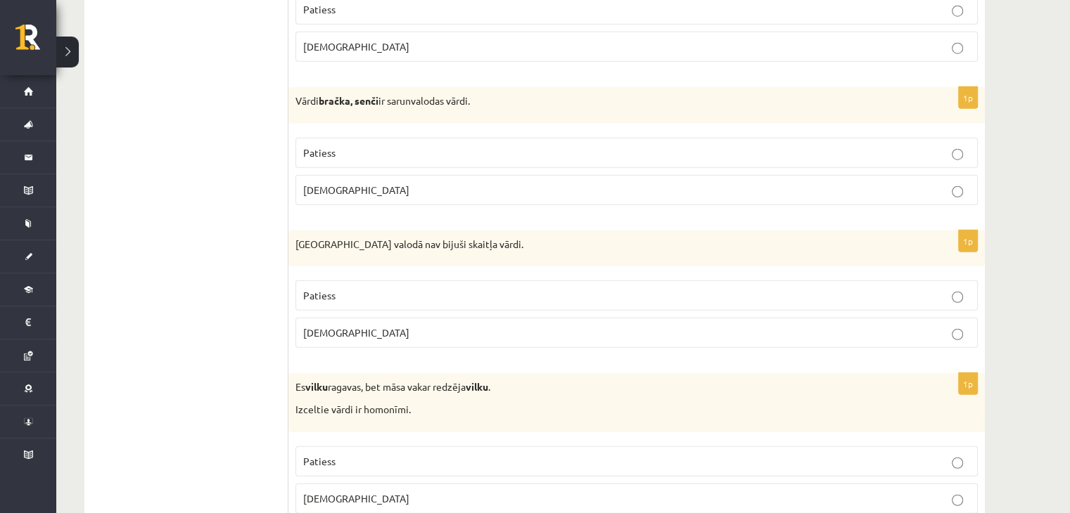
scroll to position [3657, 0]
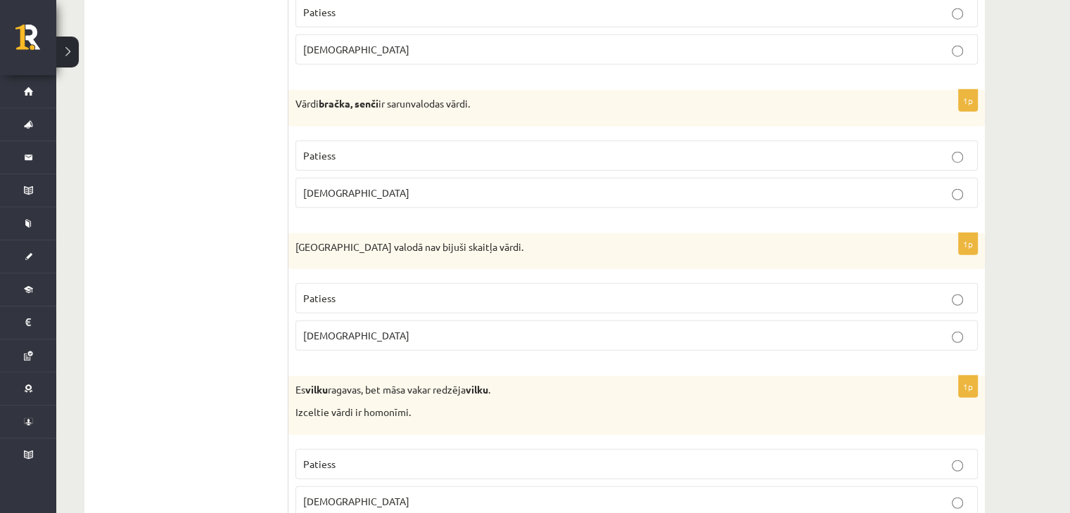
click at [342, 148] on p "Patiess" at bounding box center [636, 155] width 667 height 15
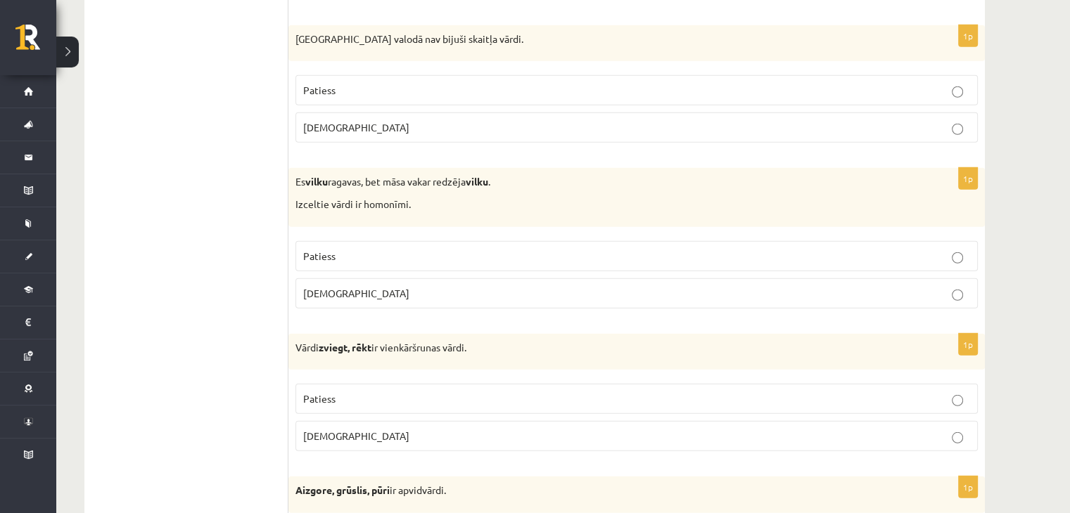
scroll to position [3868, 0]
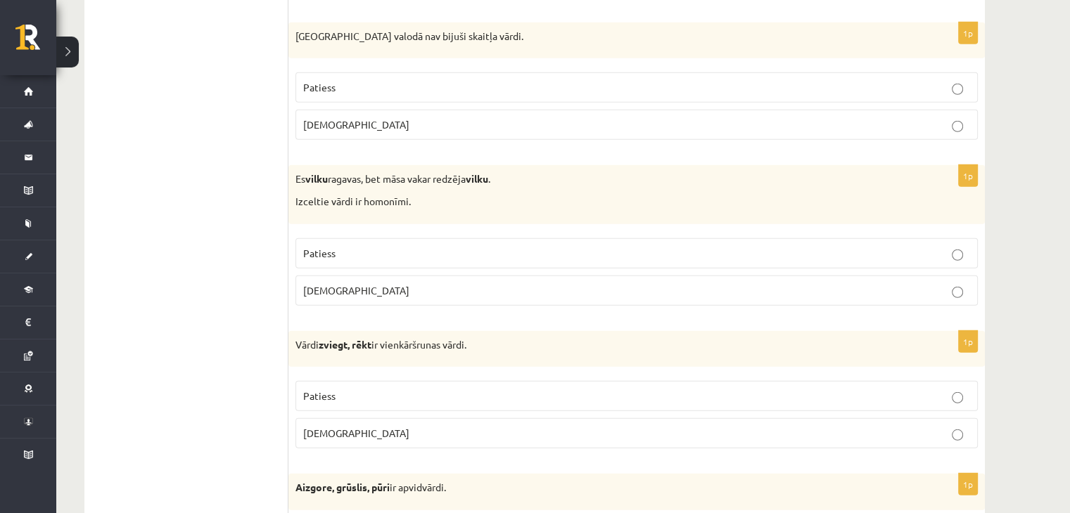
click at [326, 117] on p "Aplams" at bounding box center [636, 124] width 667 height 15
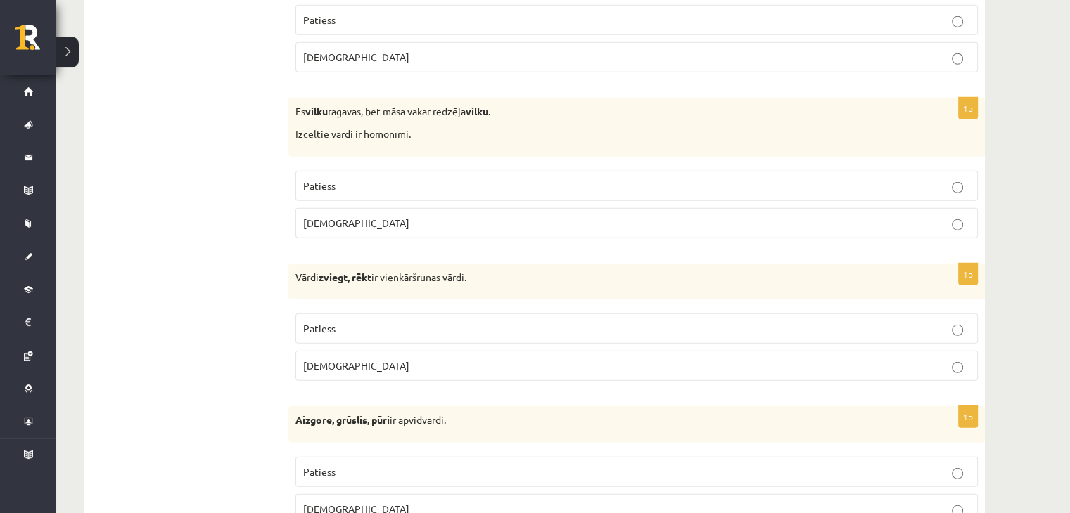
scroll to position [3939, 0]
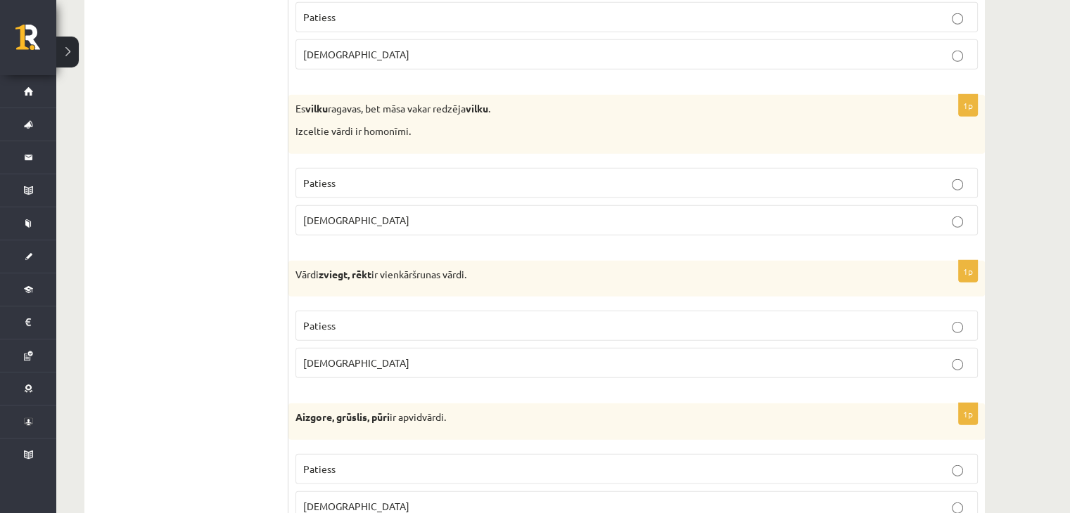
click at [397, 168] on label "Patiess" at bounding box center [636, 183] width 682 height 30
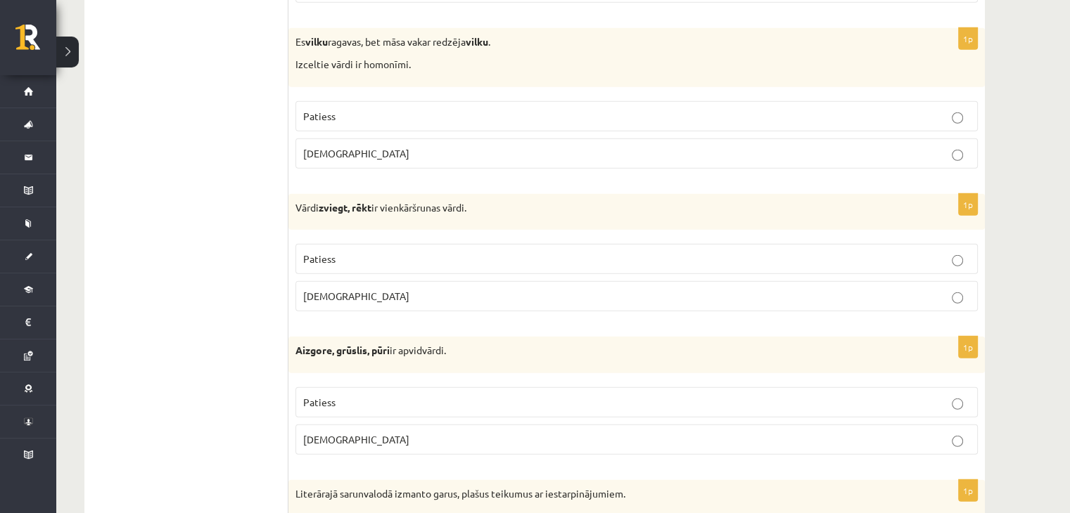
scroll to position [4009, 0]
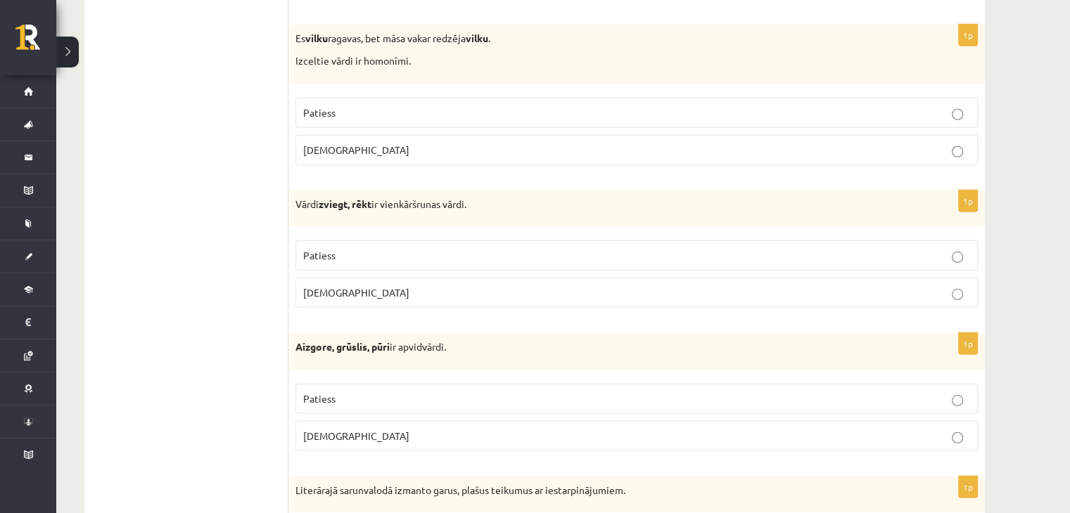
click at [331, 249] on span "Patiess" at bounding box center [319, 255] width 32 height 13
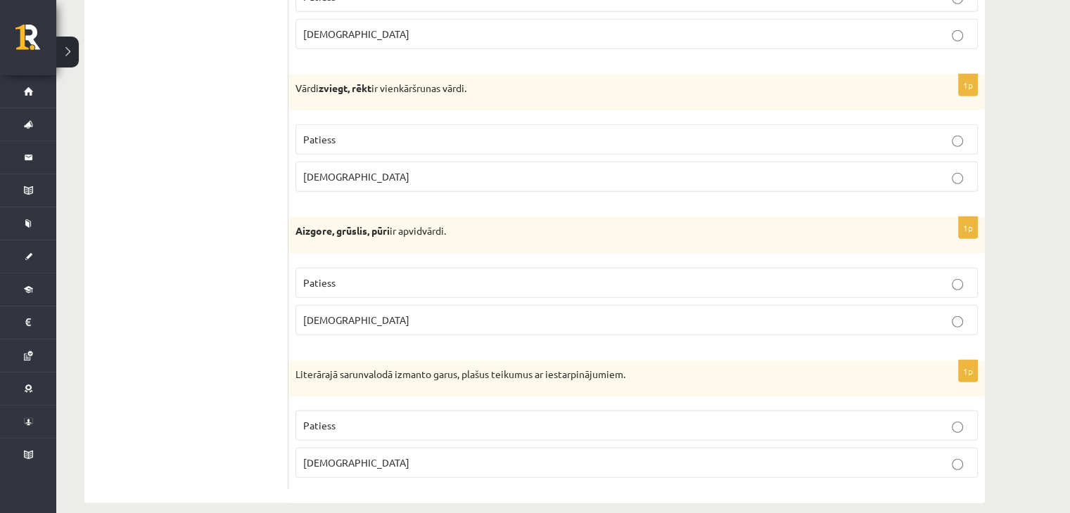
scroll to position [4127, 0]
click at [315, 274] on span "Patiess" at bounding box center [319, 280] width 32 height 13
drag, startPoint x: 386, startPoint y: 71, endPoint x: 444, endPoint y: 70, distance: 57.7
click at [444, 79] on p "Vārdi zviegt, rēkt ir vienkāršrunas vārdi." at bounding box center [601, 86] width 612 height 14
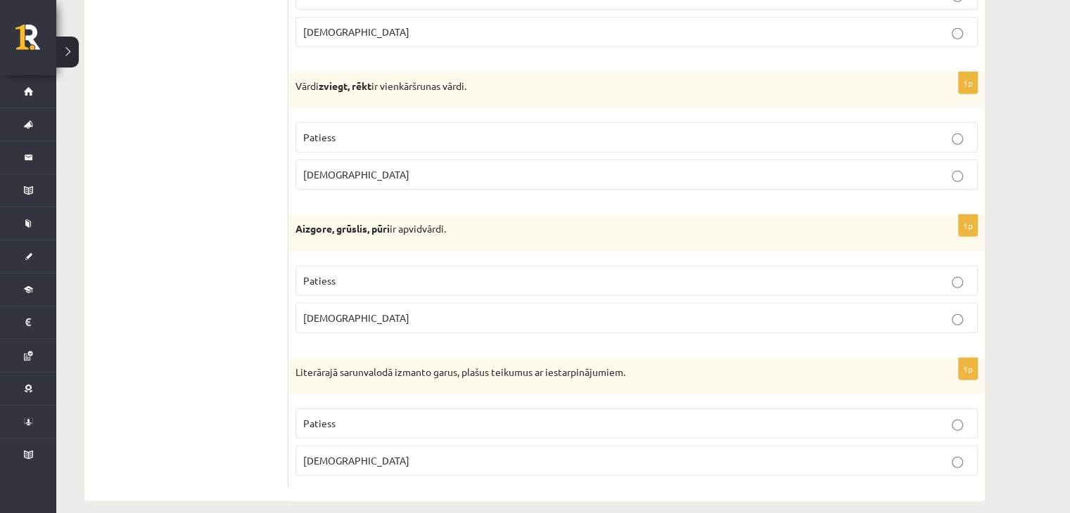
click at [343, 416] on p "Patiess" at bounding box center [636, 423] width 667 height 15
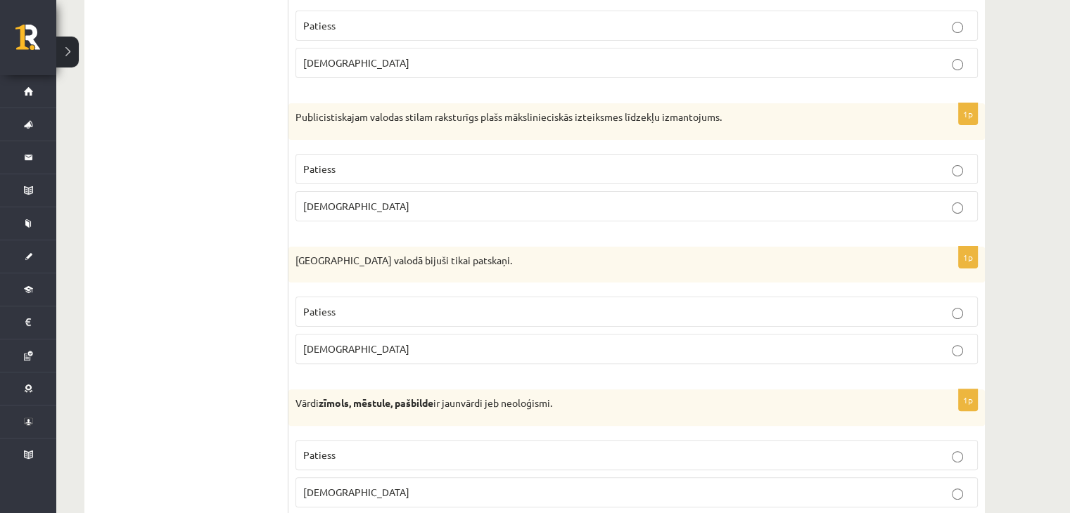
scroll to position [0, 0]
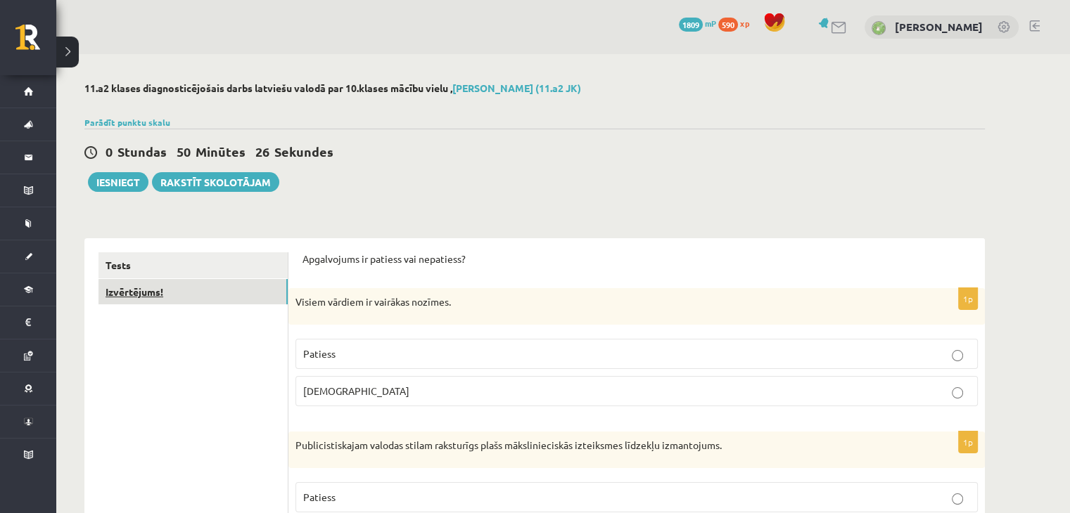
click at [212, 305] on link "Izvērtējums!" at bounding box center [192, 292] width 189 height 26
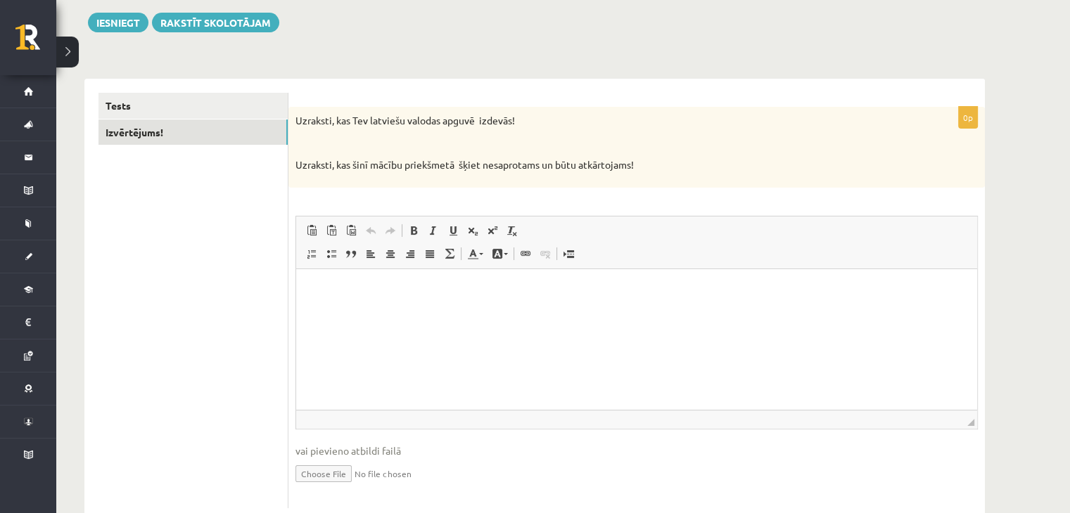
scroll to position [197, 0]
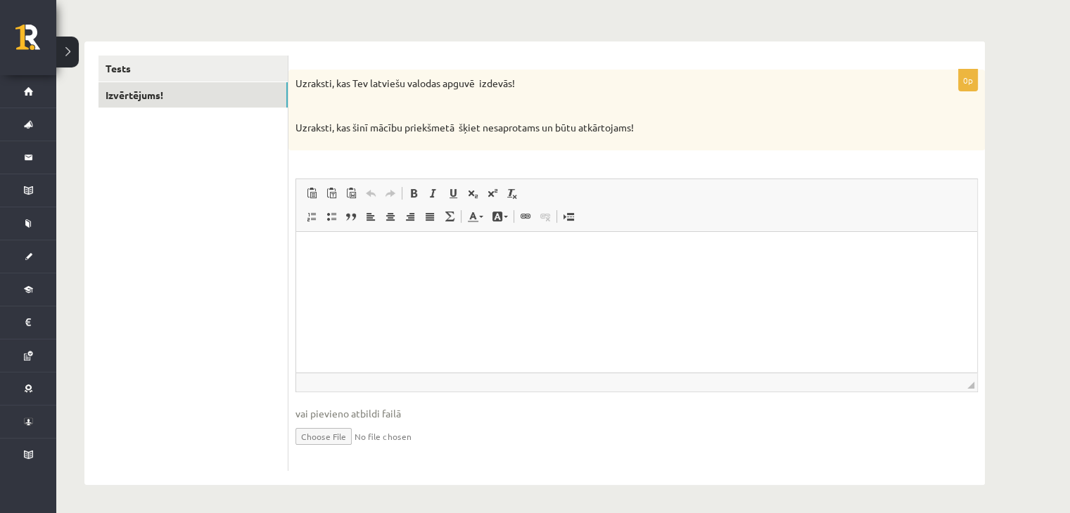
drag, startPoint x: 592, startPoint y: 314, endPoint x: 608, endPoint y: 335, distance: 26.5
click at [589, 274] on html at bounding box center [636, 252] width 681 height 43
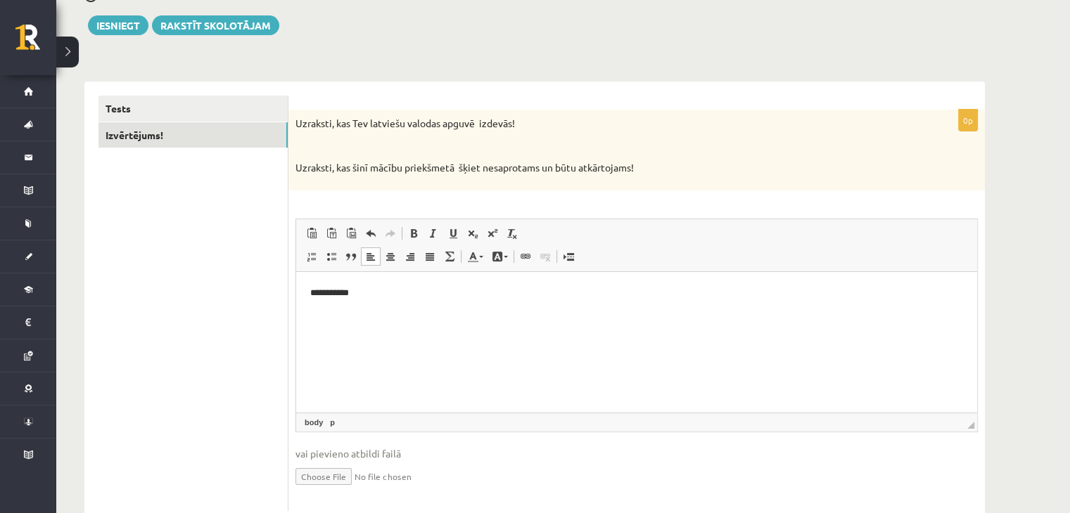
scroll to position [56, 0]
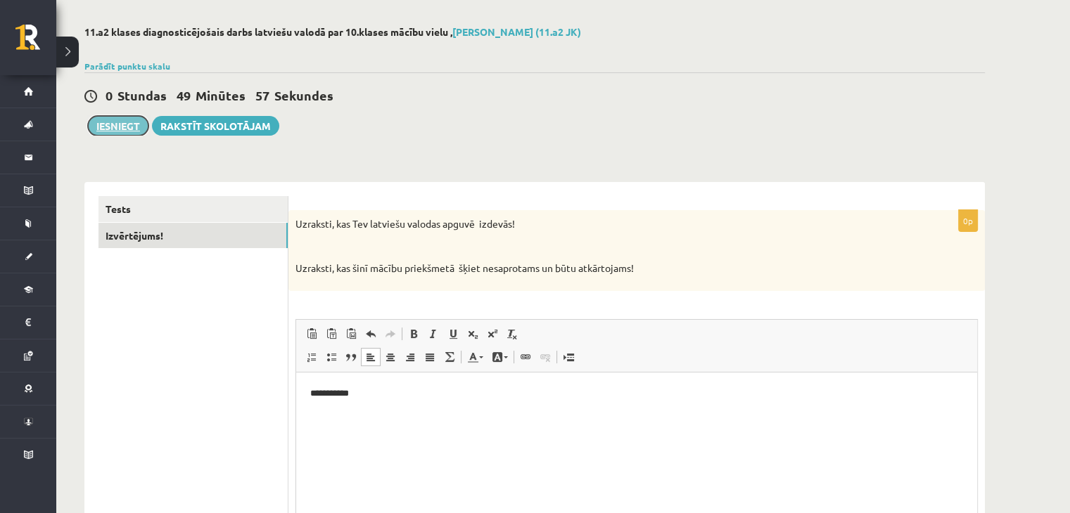
click at [127, 121] on button "Iesniegt" at bounding box center [118, 126] width 60 height 20
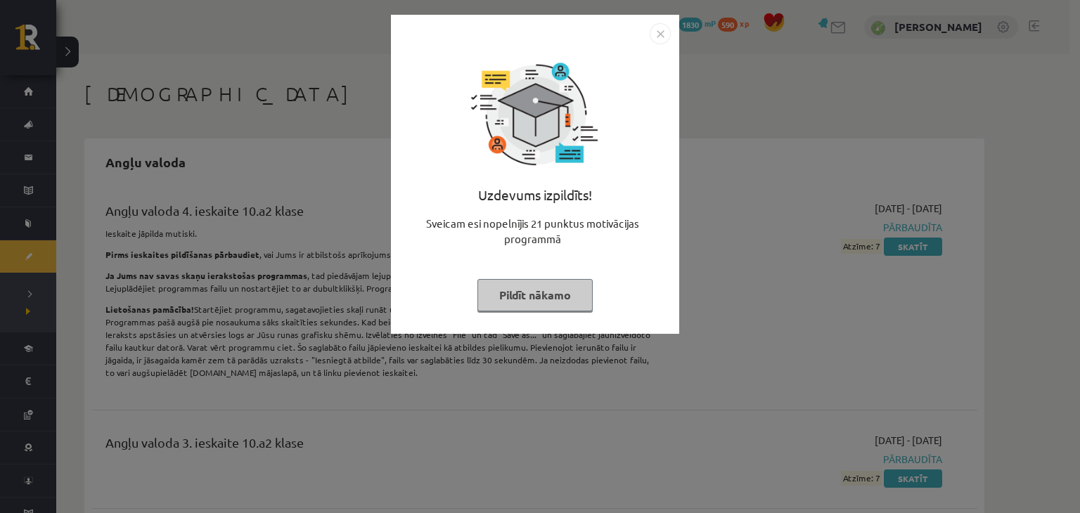
click at [565, 292] on button "Pildīt nākamo" at bounding box center [535, 295] width 115 height 32
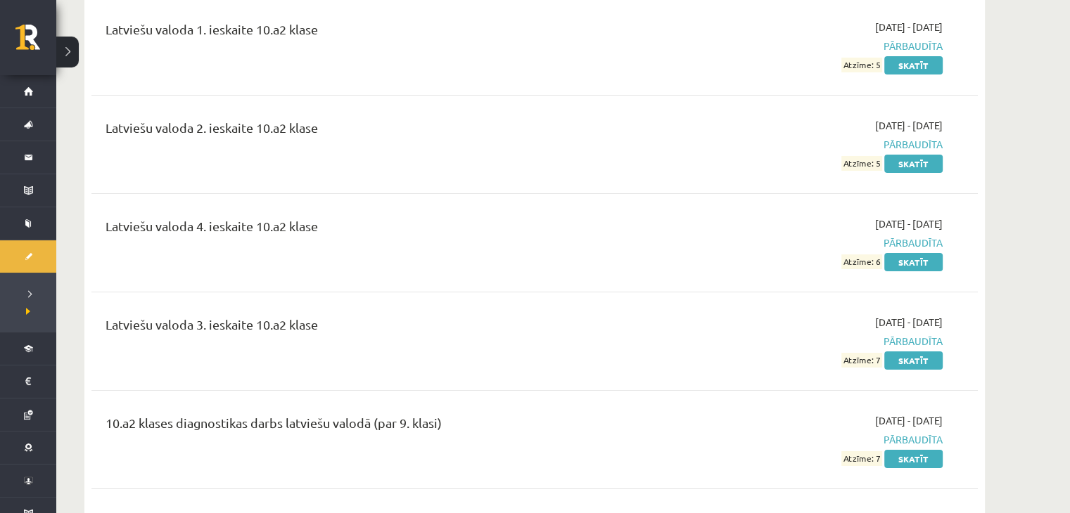
scroll to position [4783, 0]
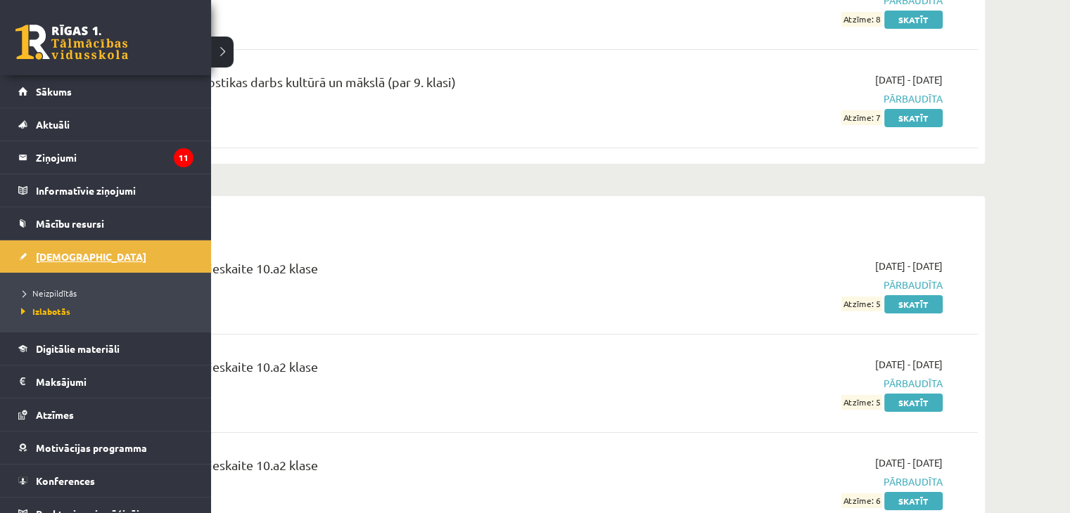
click at [37, 251] on span "[DEMOGRAPHIC_DATA]" at bounding box center [91, 256] width 110 height 13
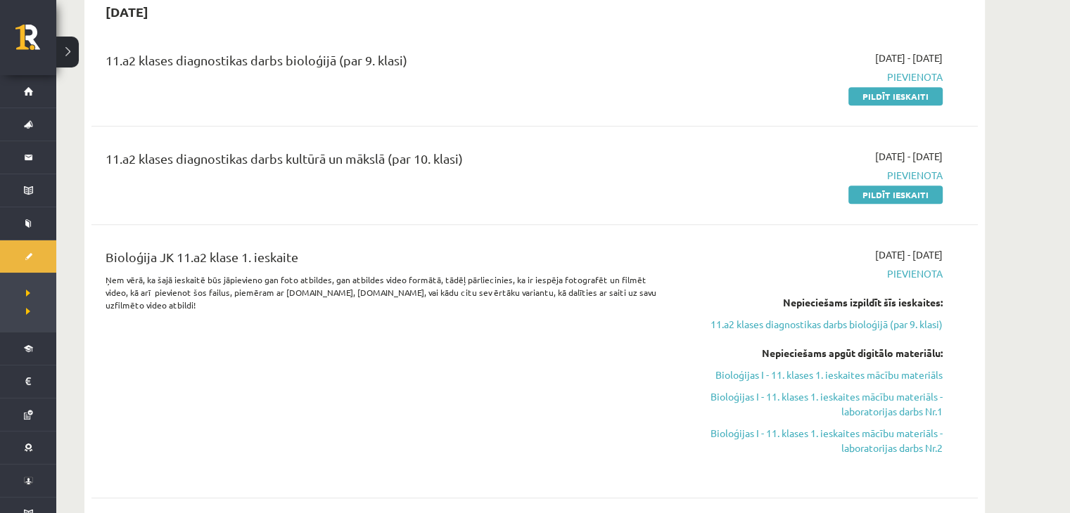
scroll to position [633, 0]
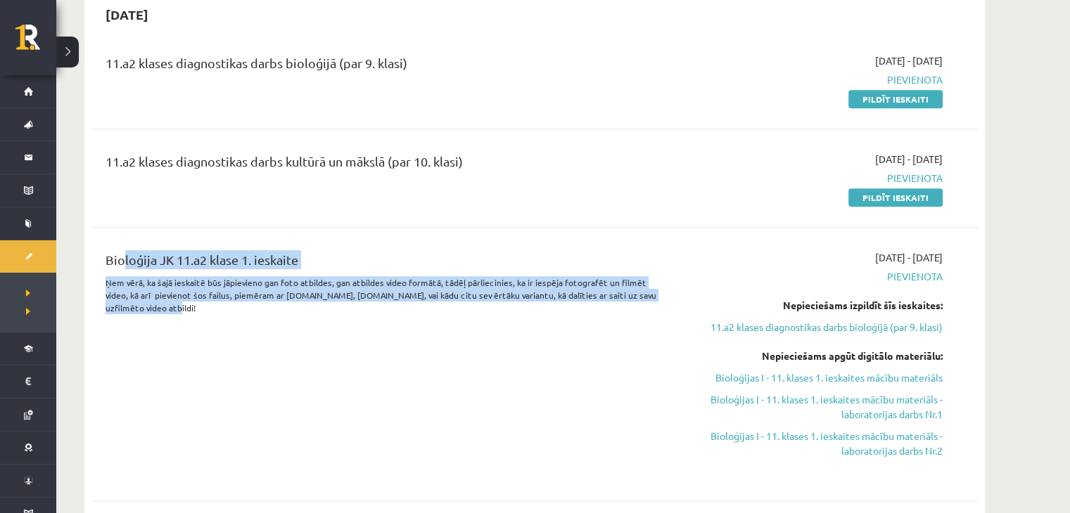
drag, startPoint x: 115, startPoint y: 262, endPoint x: 328, endPoint y: 333, distance: 224.6
click at [328, 319] on div "Bioloģija JK 11.a2 klase 1. ieskaite Ņem vērā, ka šajā ieskaitē būs jāpievieno …" at bounding box center [381, 364] width 572 height 228
click at [523, 320] on div "Bioloģija JK 11.a2 klase 1. ieskaite Ņem vērā, ka šajā ieskaitē būs jāpievieno …" at bounding box center [381, 364] width 572 height 228
